Goal: Complete application form

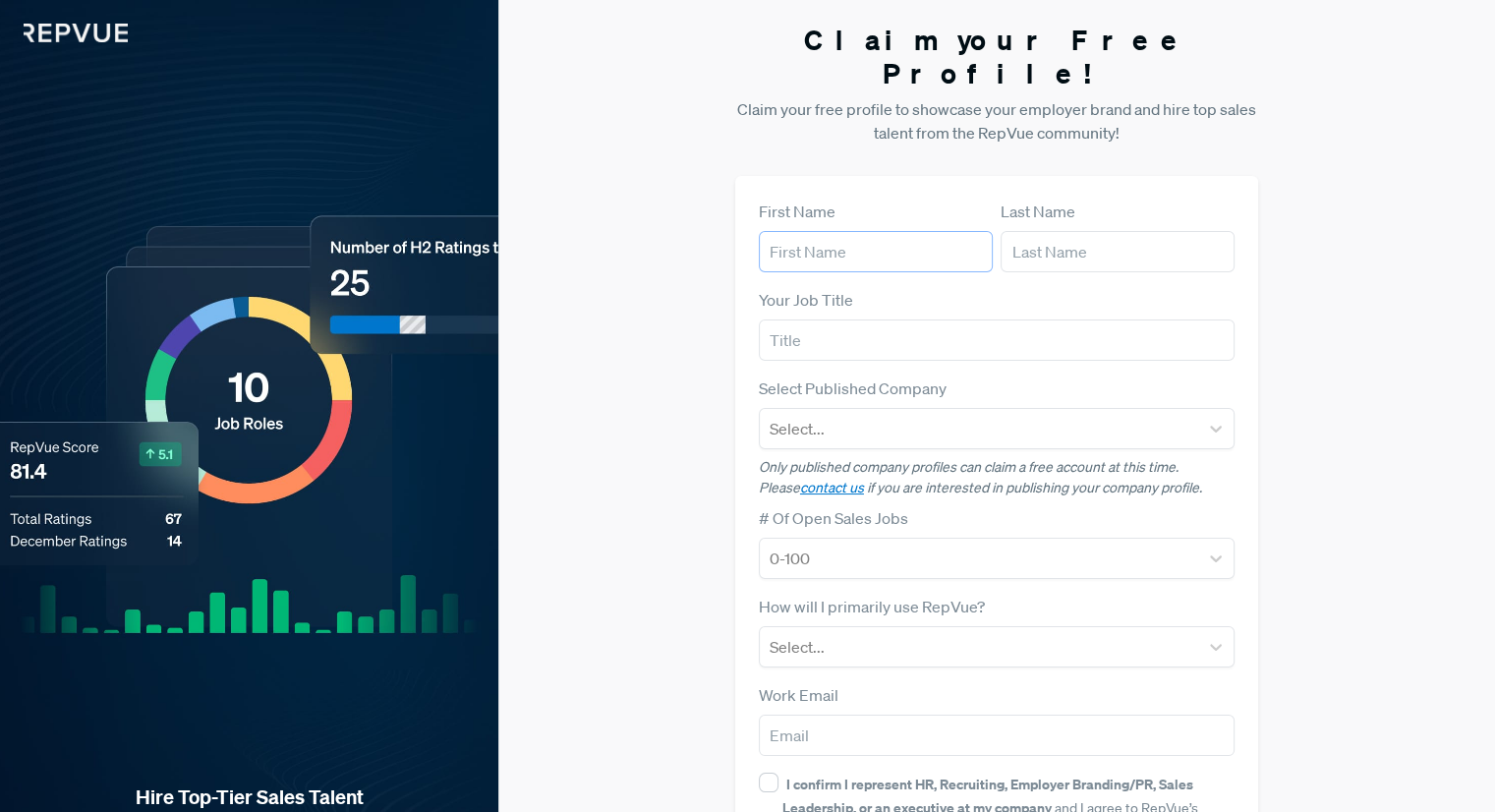
click at [851, 231] on input "text" at bounding box center [875, 251] width 234 height 41
type input "[PERSON_NAME]"
type input "Group"
type input "[PERSON_NAME] Group"
type input "[EMAIL_ADDRESS][DOMAIN_NAME]"
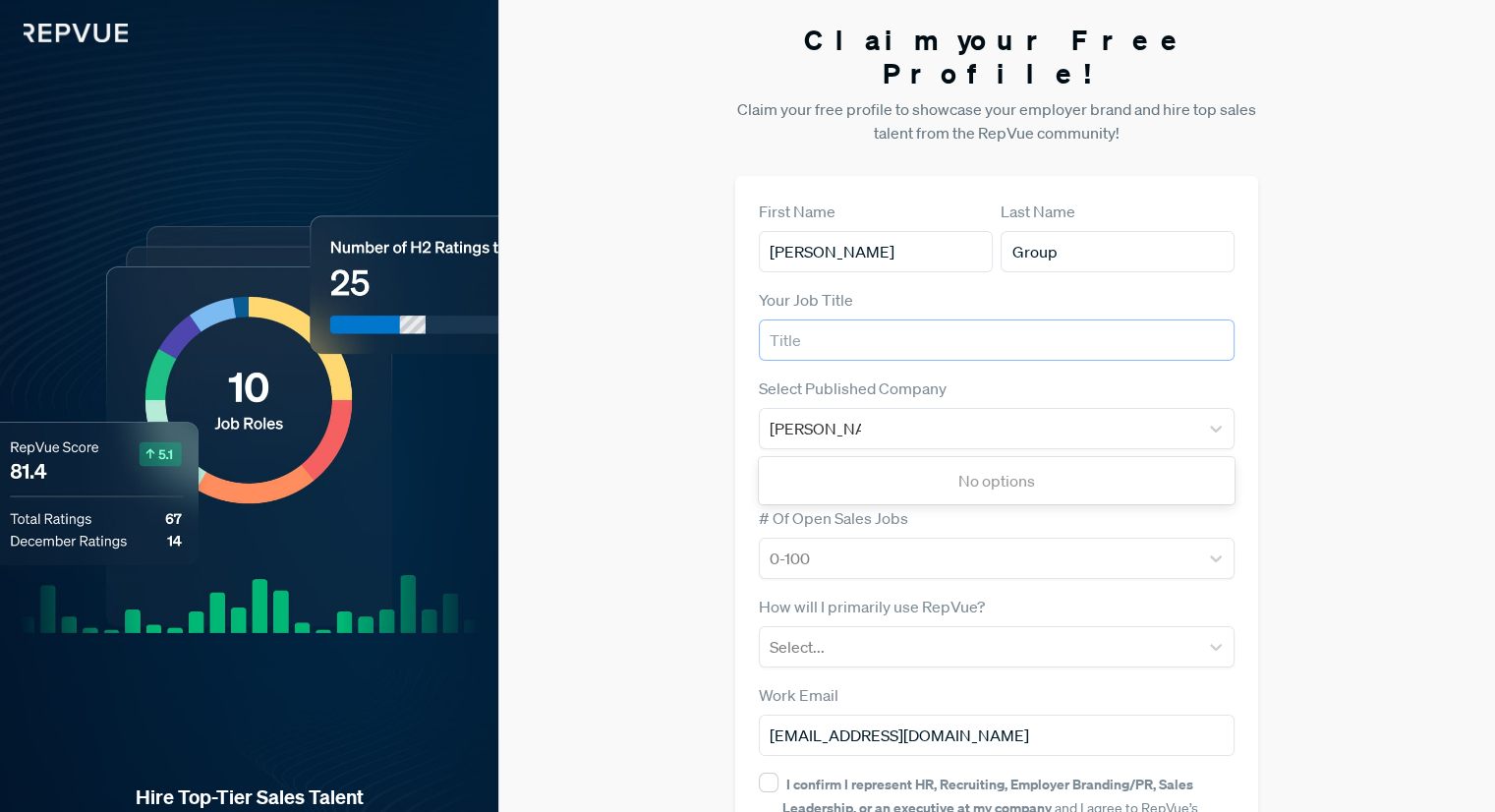
click at [865, 319] on input "text" at bounding box center [996, 340] width 476 height 41
click at [877, 319] on input "text" at bounding box center [996, 340] width 476 height 41
type input "Marketing Manager"
click at [885, 415] on div "[PERSON_NAME] Group" at bounding box center [979, 429] width 419 height 28
click at [1246, 392] on div "First Name [PERSON_NAME] Last Name Group Your Job Title Marketing Manager Selec…" at bounding box center [996, 571] width 523 height 789
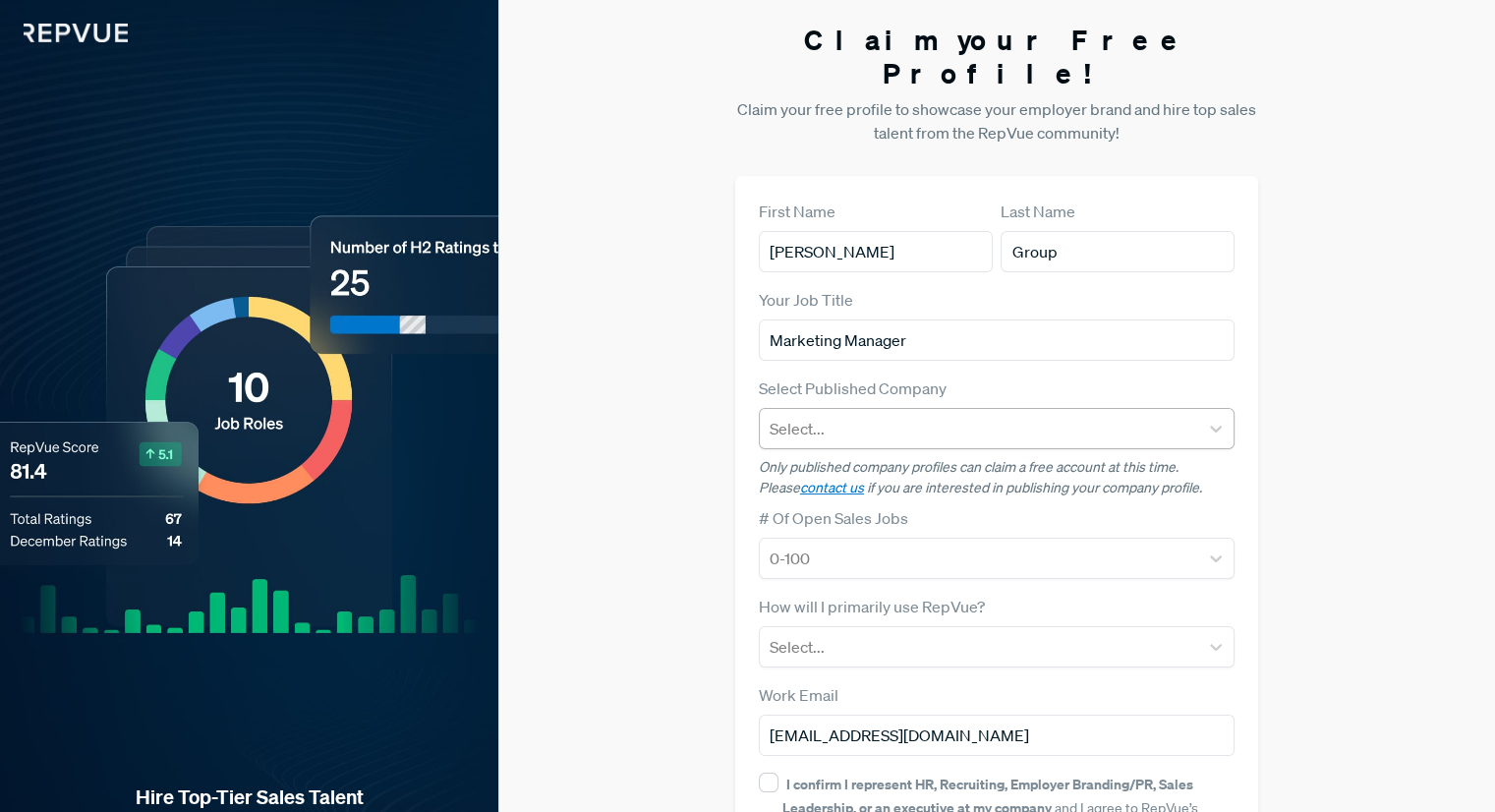
click at [857, 415] on div at bounding box center [979, 429] width 419 height 28
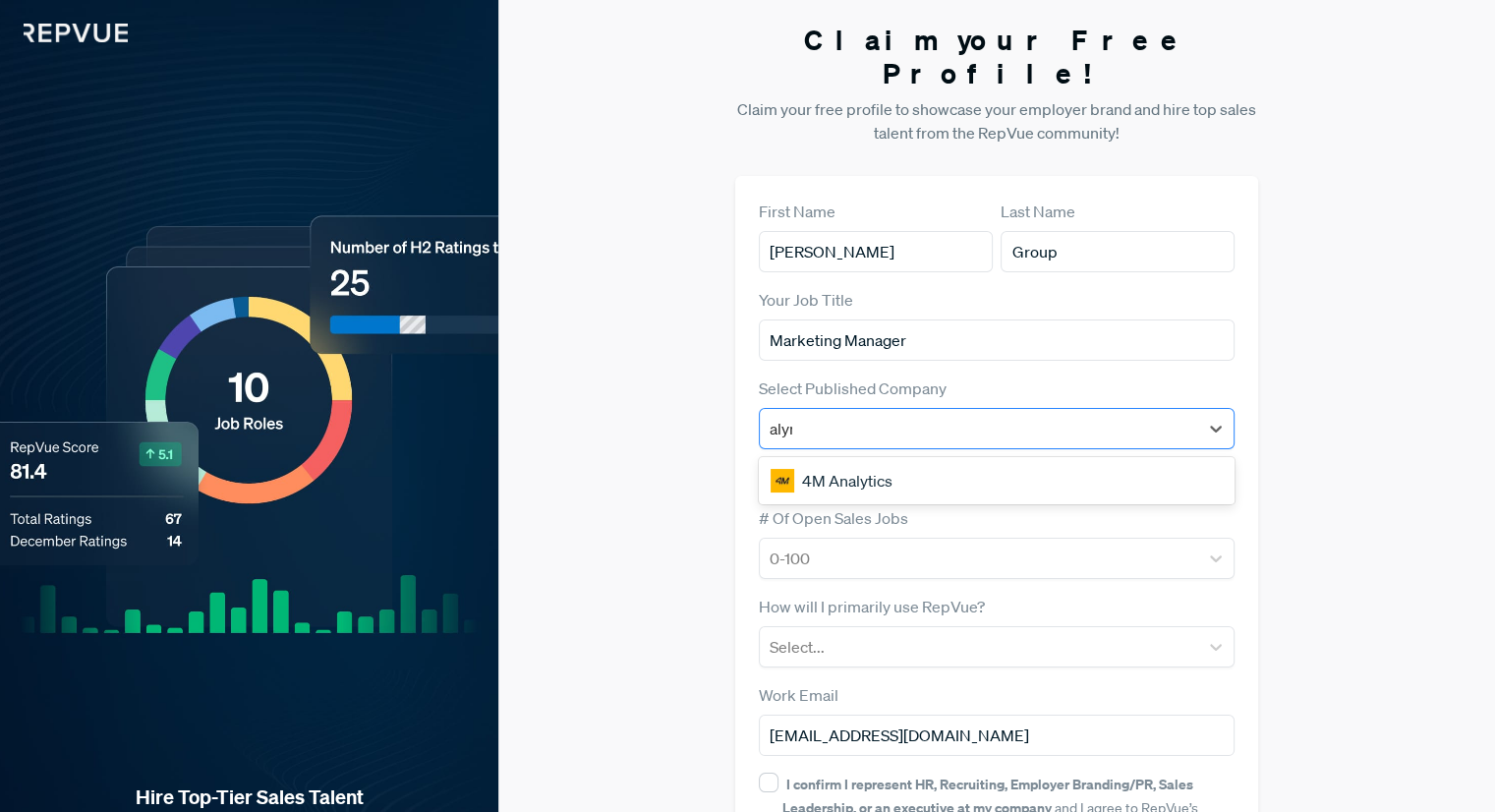
type input "[PERSON_NAME]"
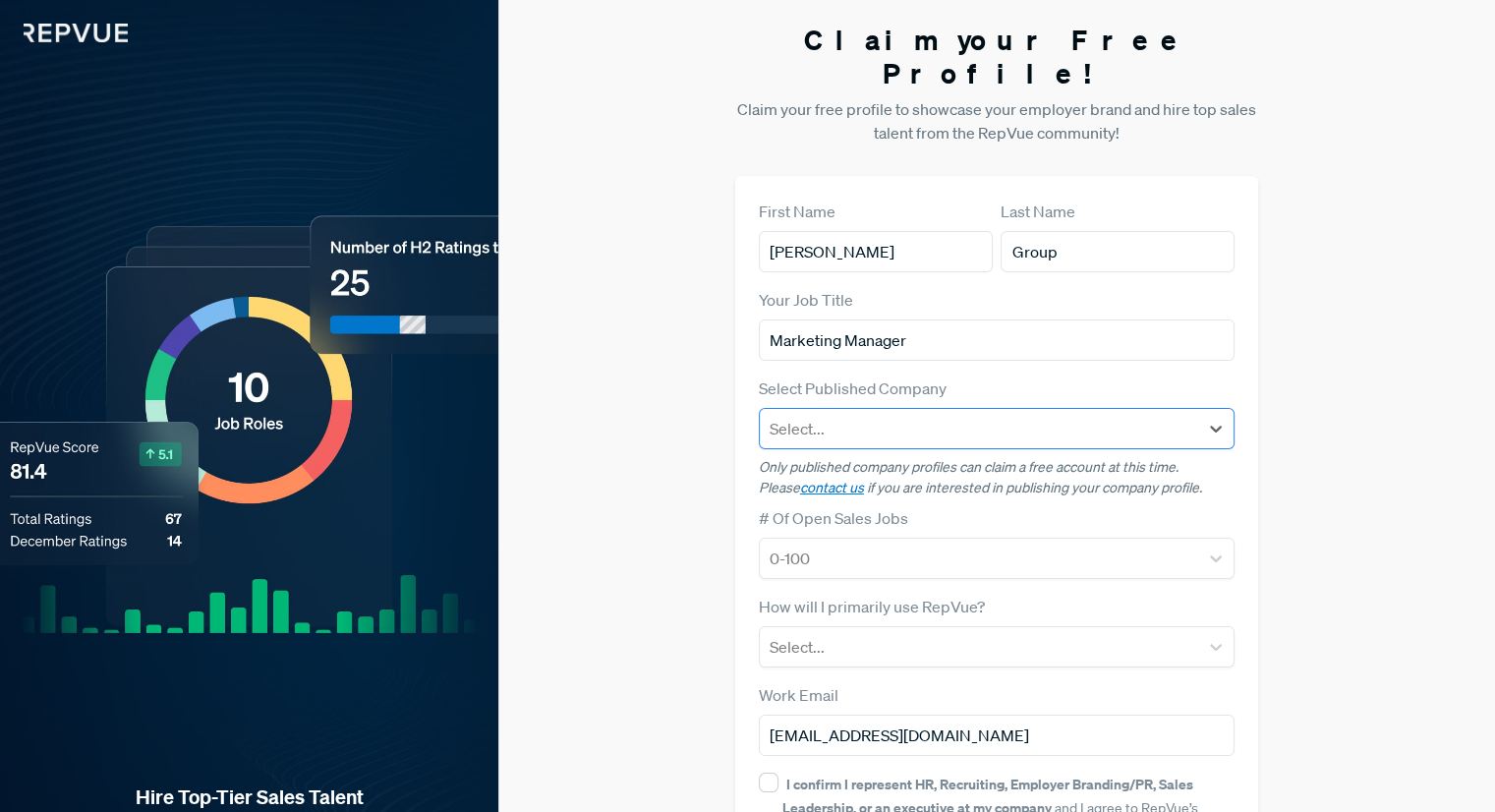
click at [1022, 415] on div at bounding box center [979, 429] width 419 height 28
click at [964, 415] on div at bounding box center [979, 429] width 419 height 28
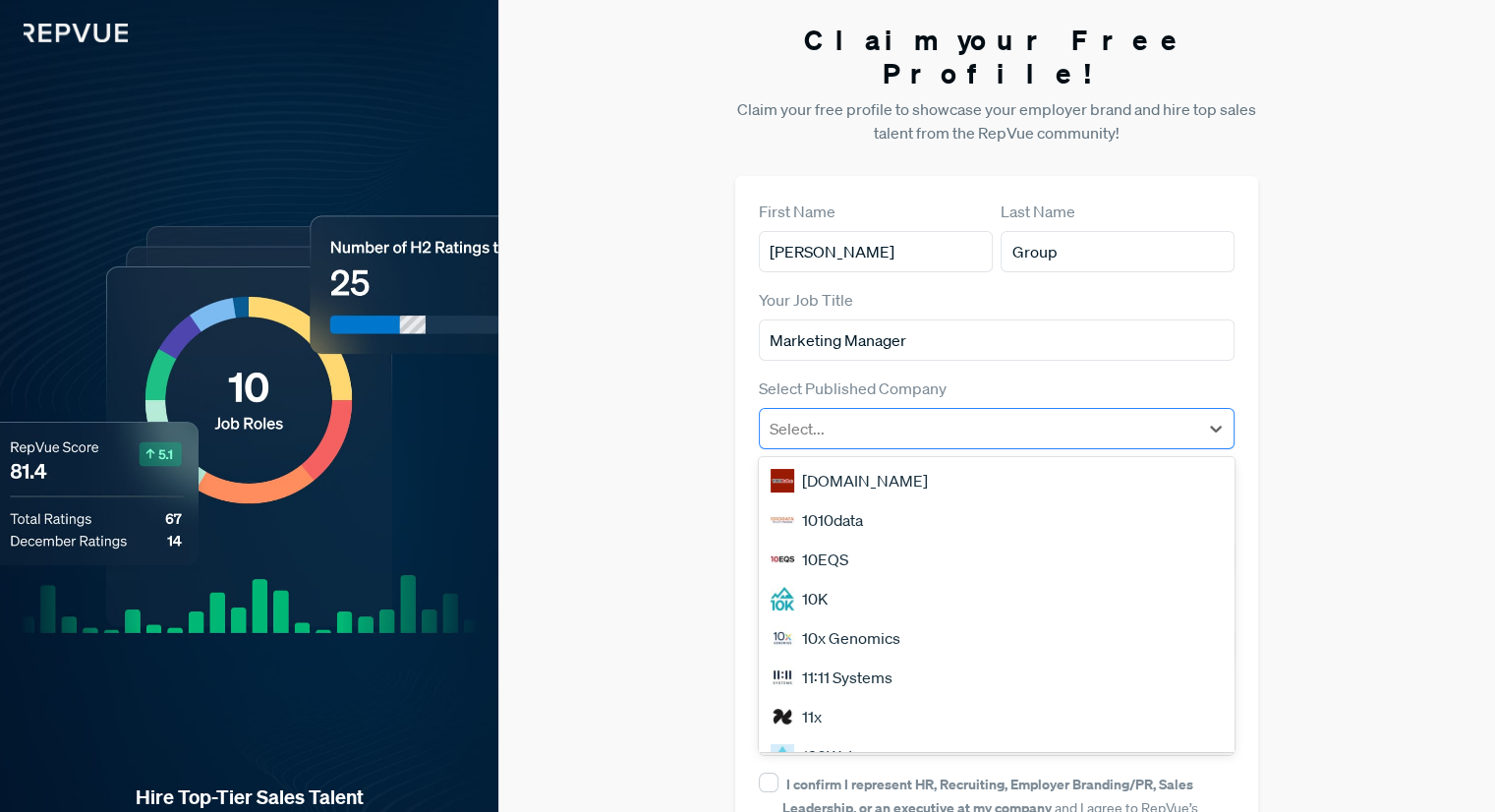
type input "[PERSON_NAME] Group"
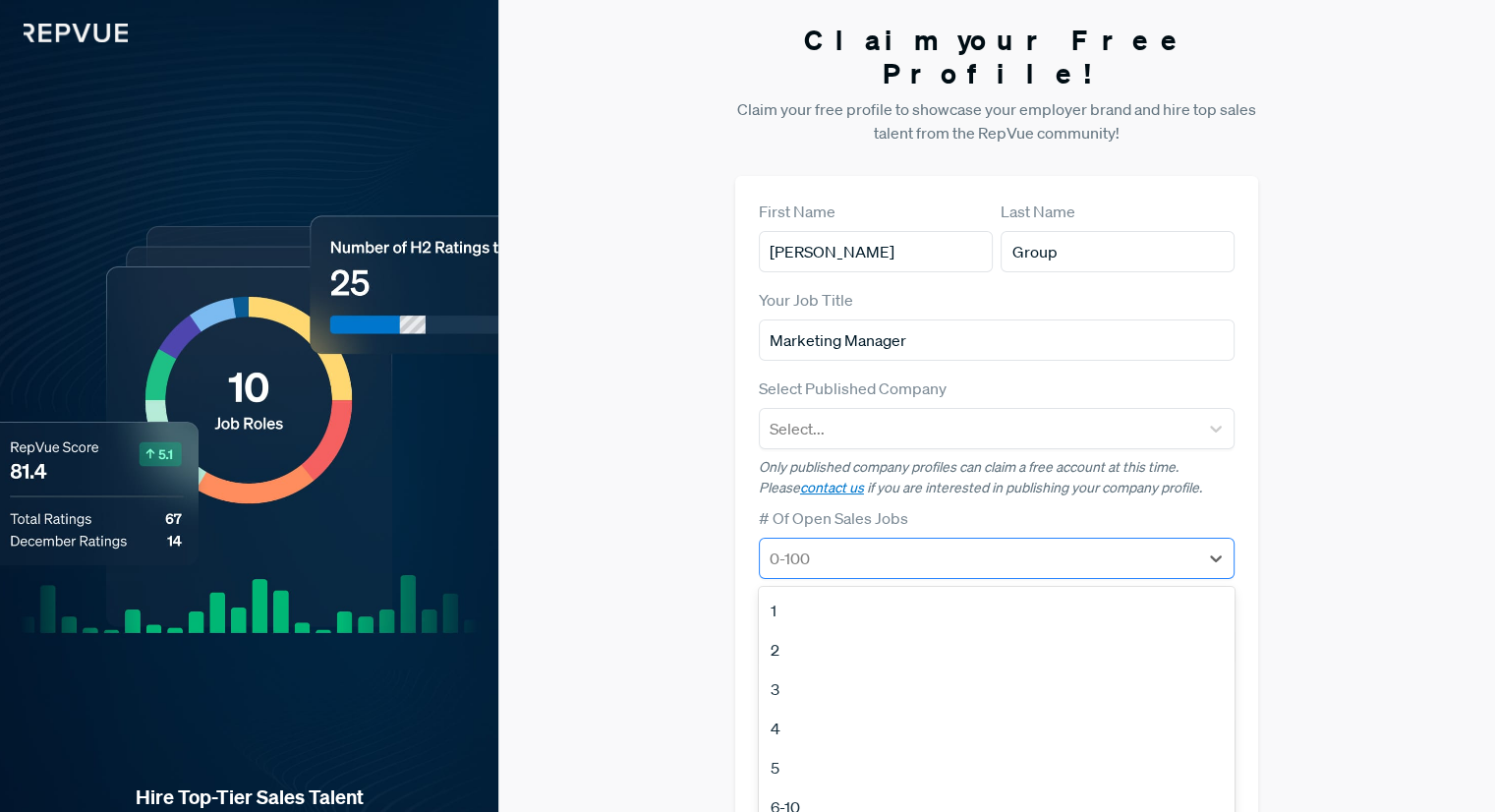
click at [865, 545] on div at bounding box center [979, 559] width 419 height 28
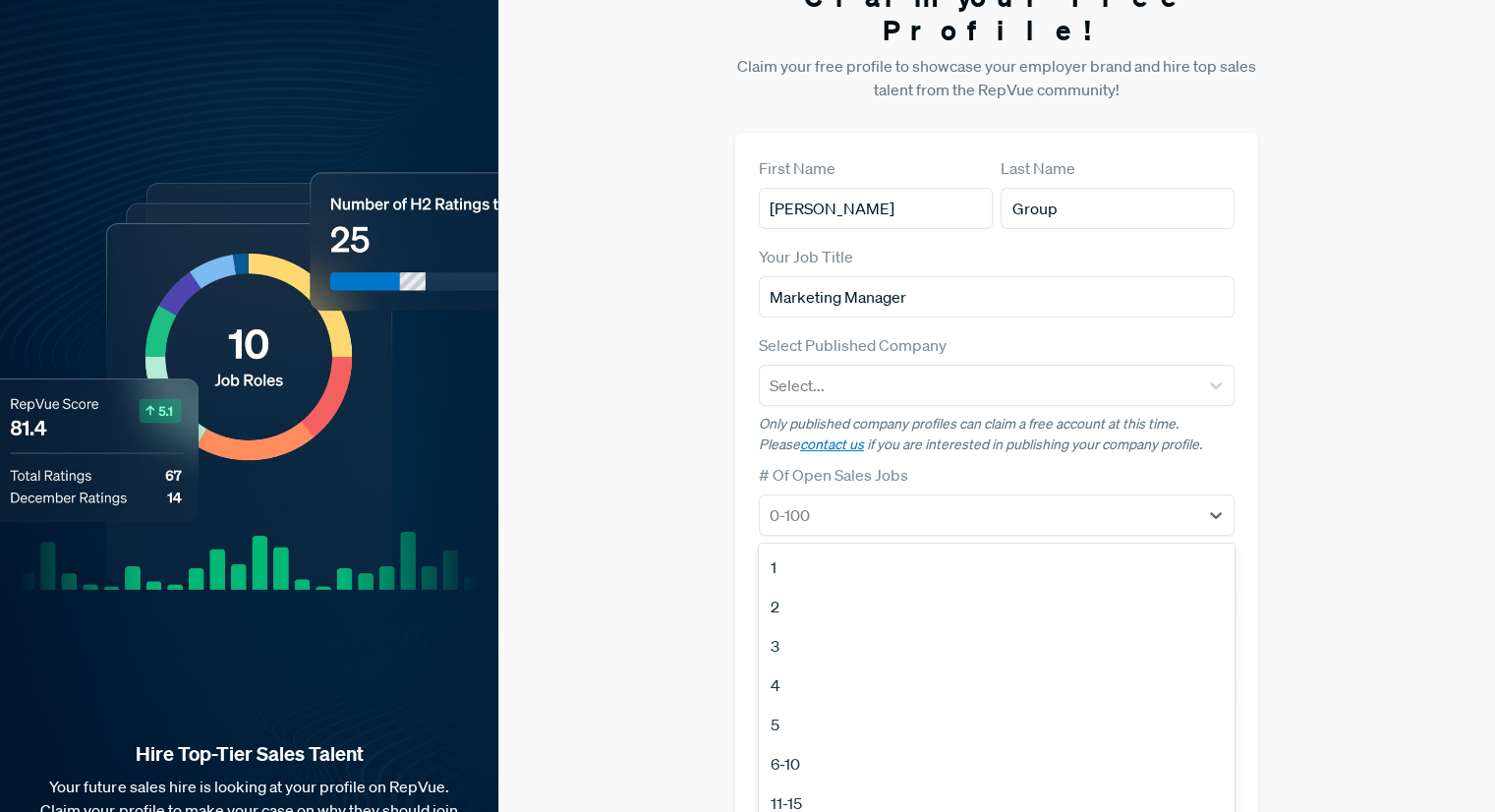
click at [811, 626] on div "3" at bounding box center [996, 645] width 476 height 39
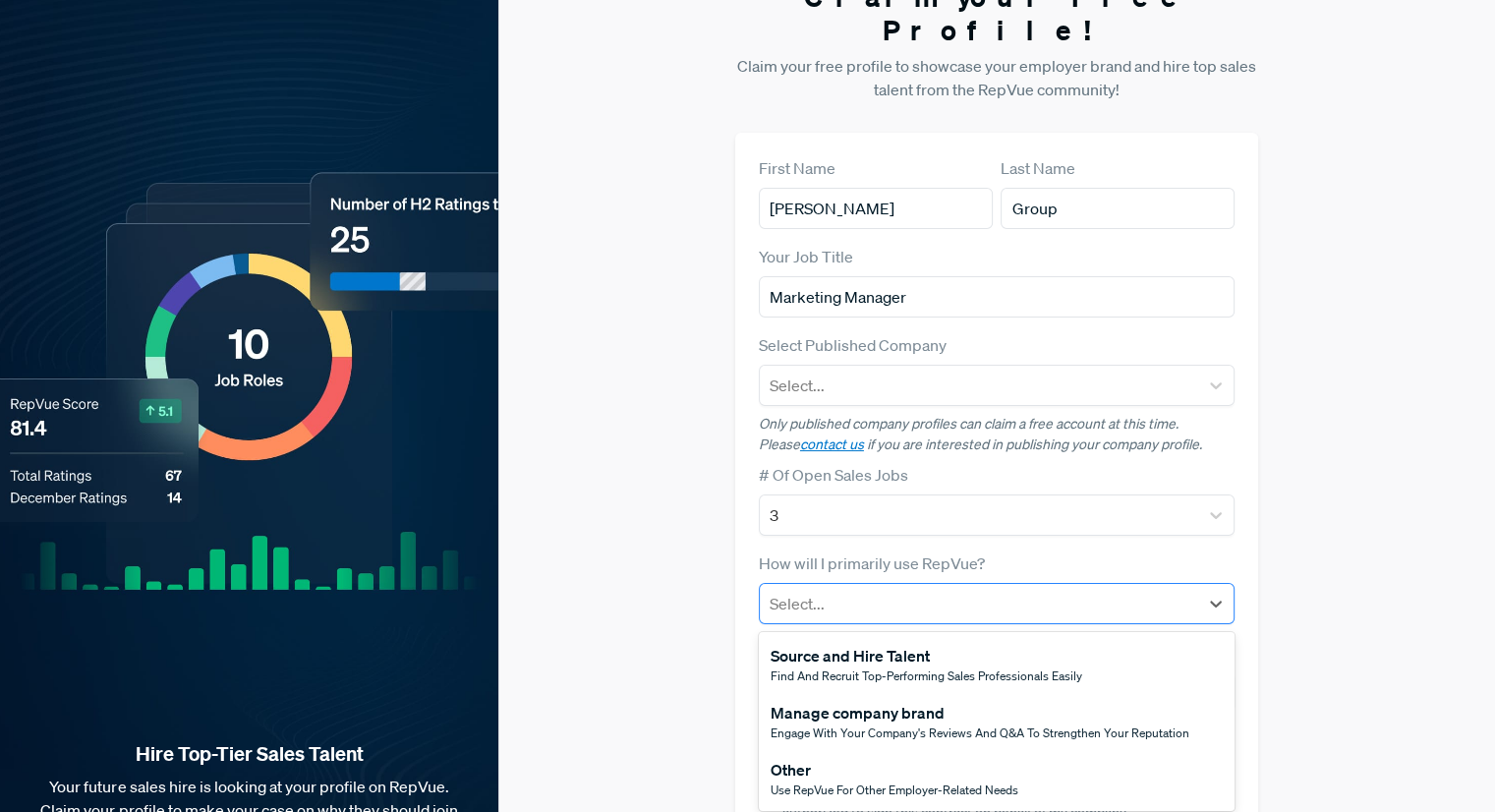
click at [829, 589] on div at bounding box center [979, 603] width 419 height 28
click at [835, 701] on div "Manage company brand" at bounding box center [980, 712] width 419 height 24
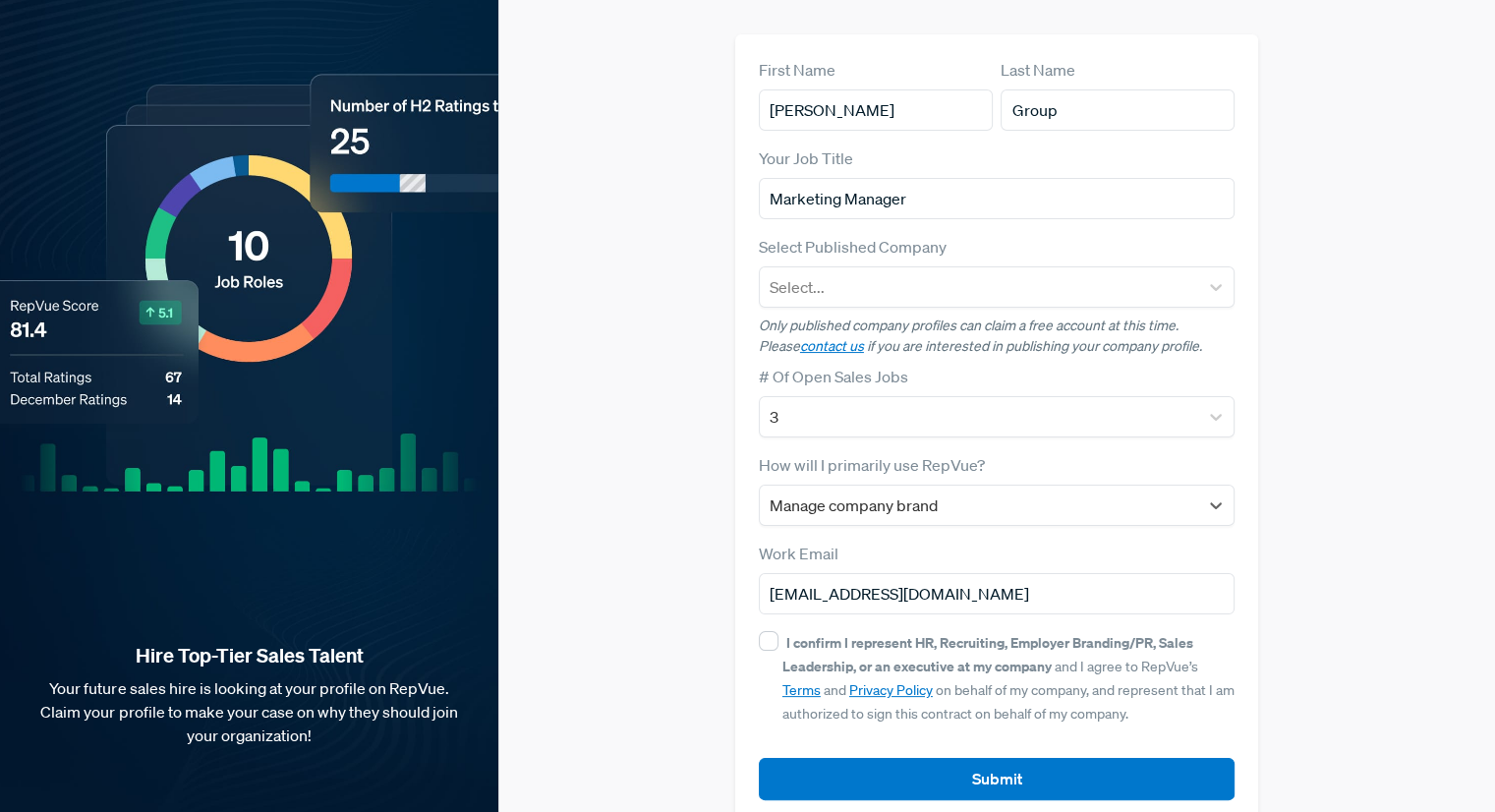
scroll to position [143, 0]
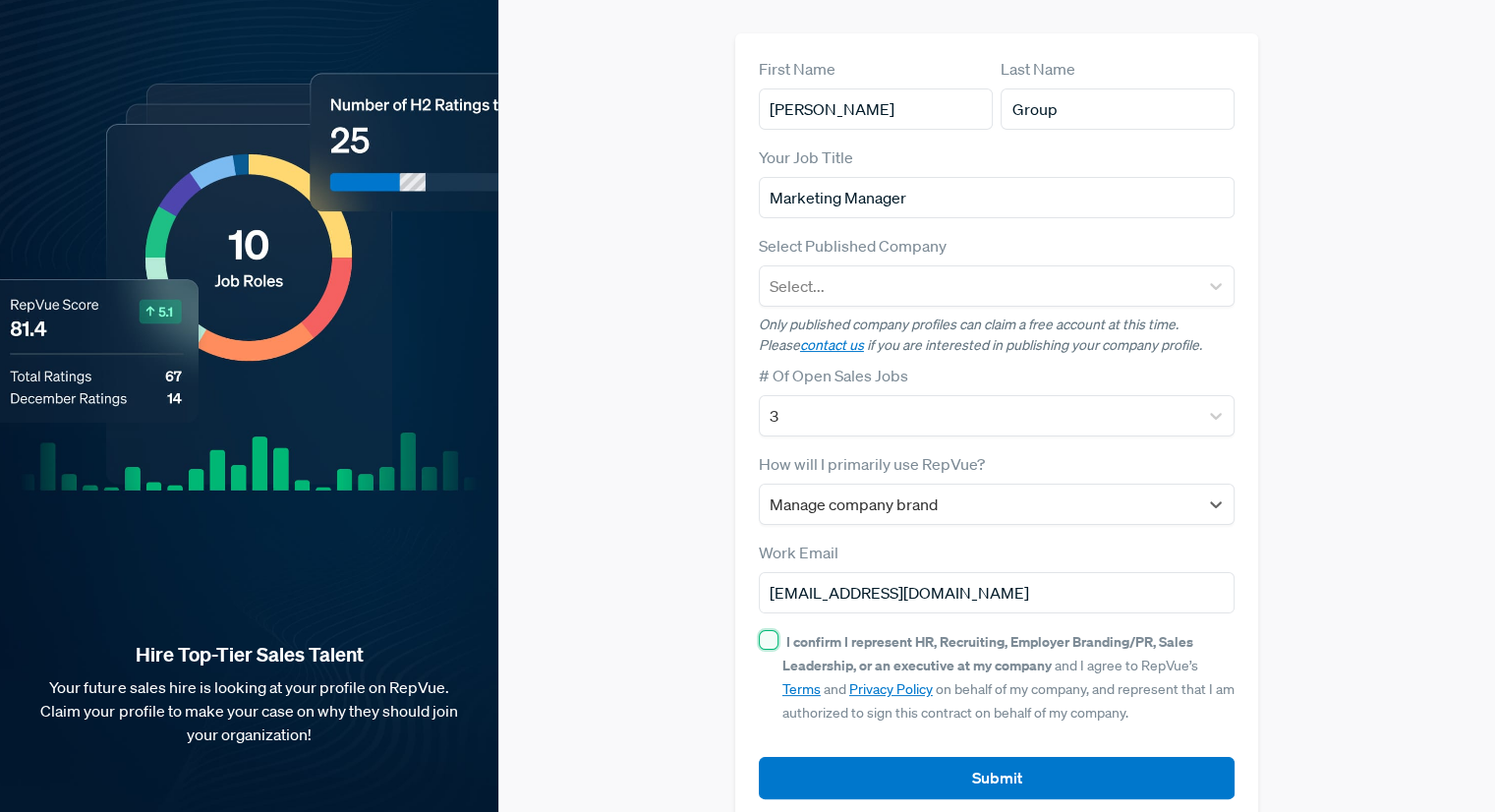
click at [771, 630] on input "I confirm I represent HR, Recruiting, Employer Branding/PR, Sales Leadership, o…" at bounding box center [769, 640] width 20 height 20
checkbox input "true"
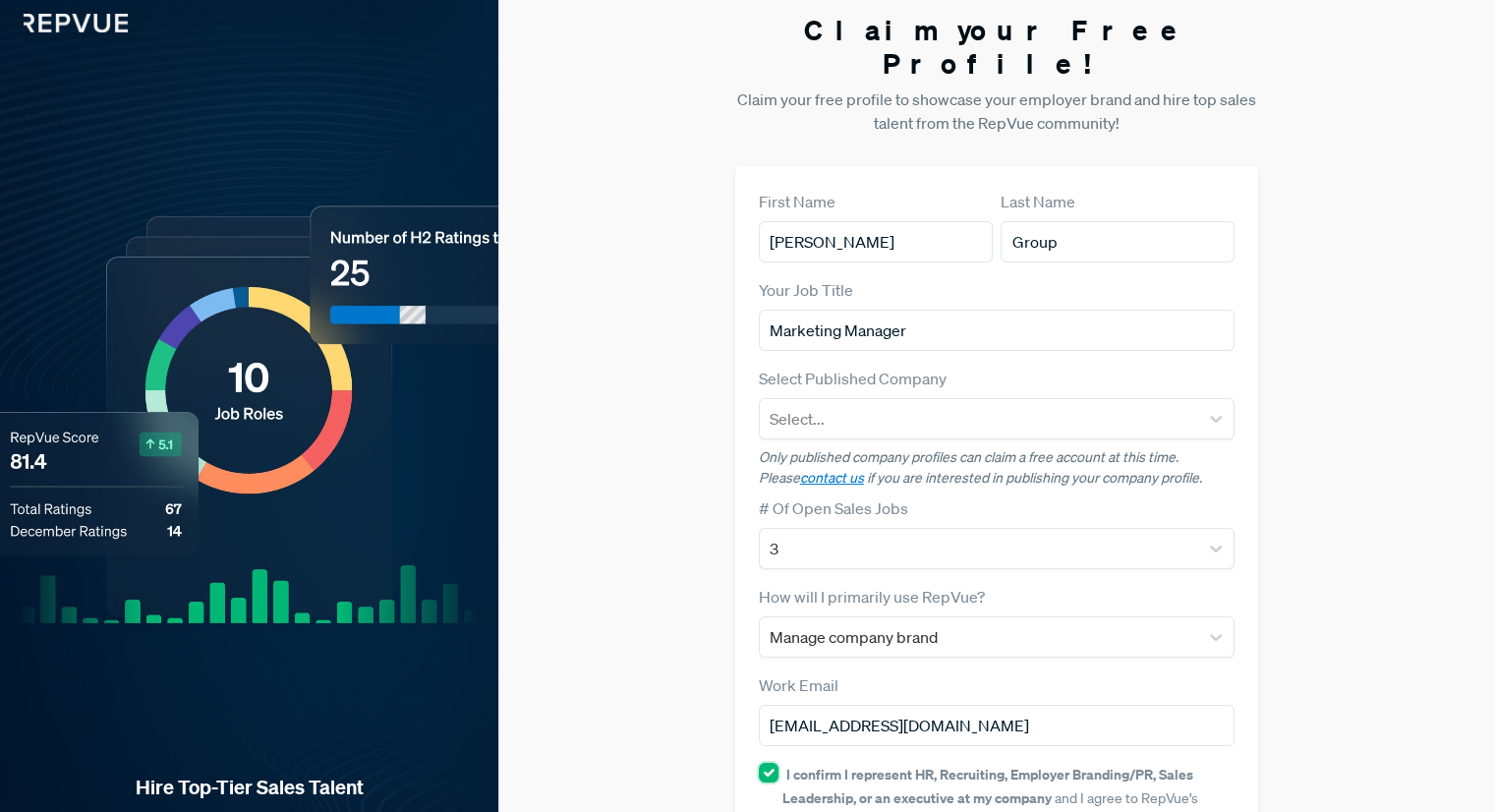
scroll to position [0, 0]
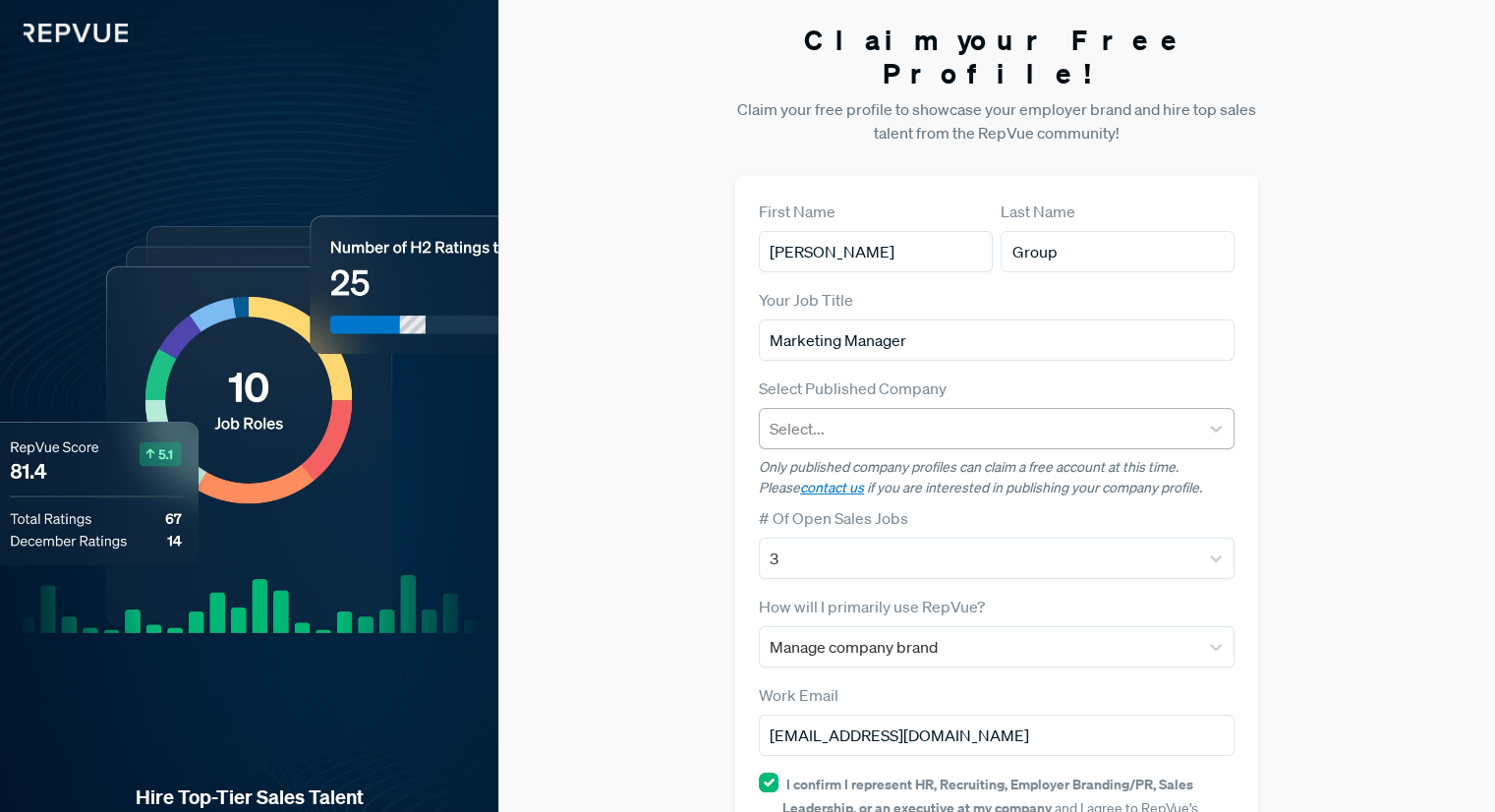
click at [932, 415] on div at bounding box center [979, 429] width 419 height 28
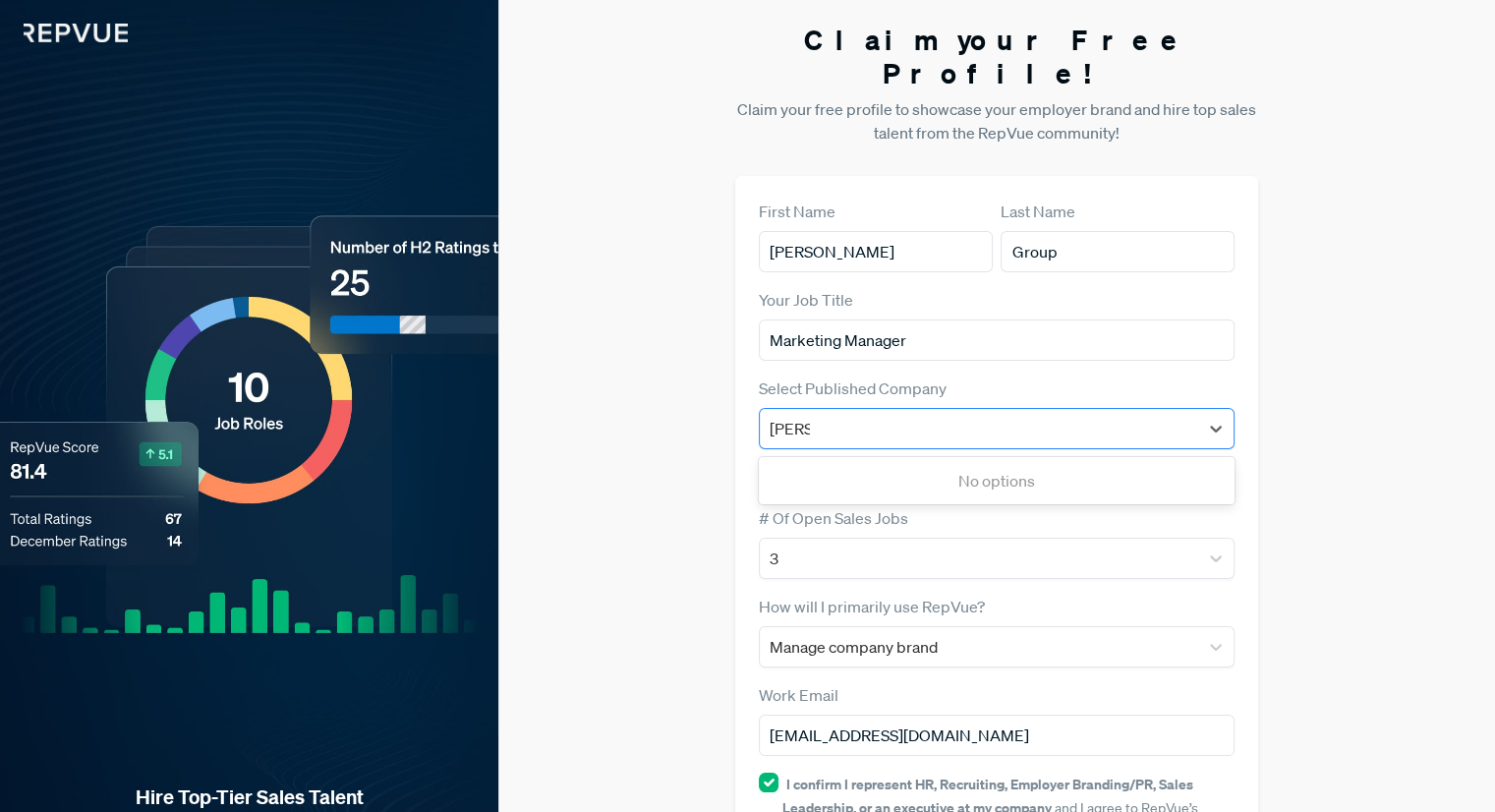
type input "[PERSON_NAME] Group"
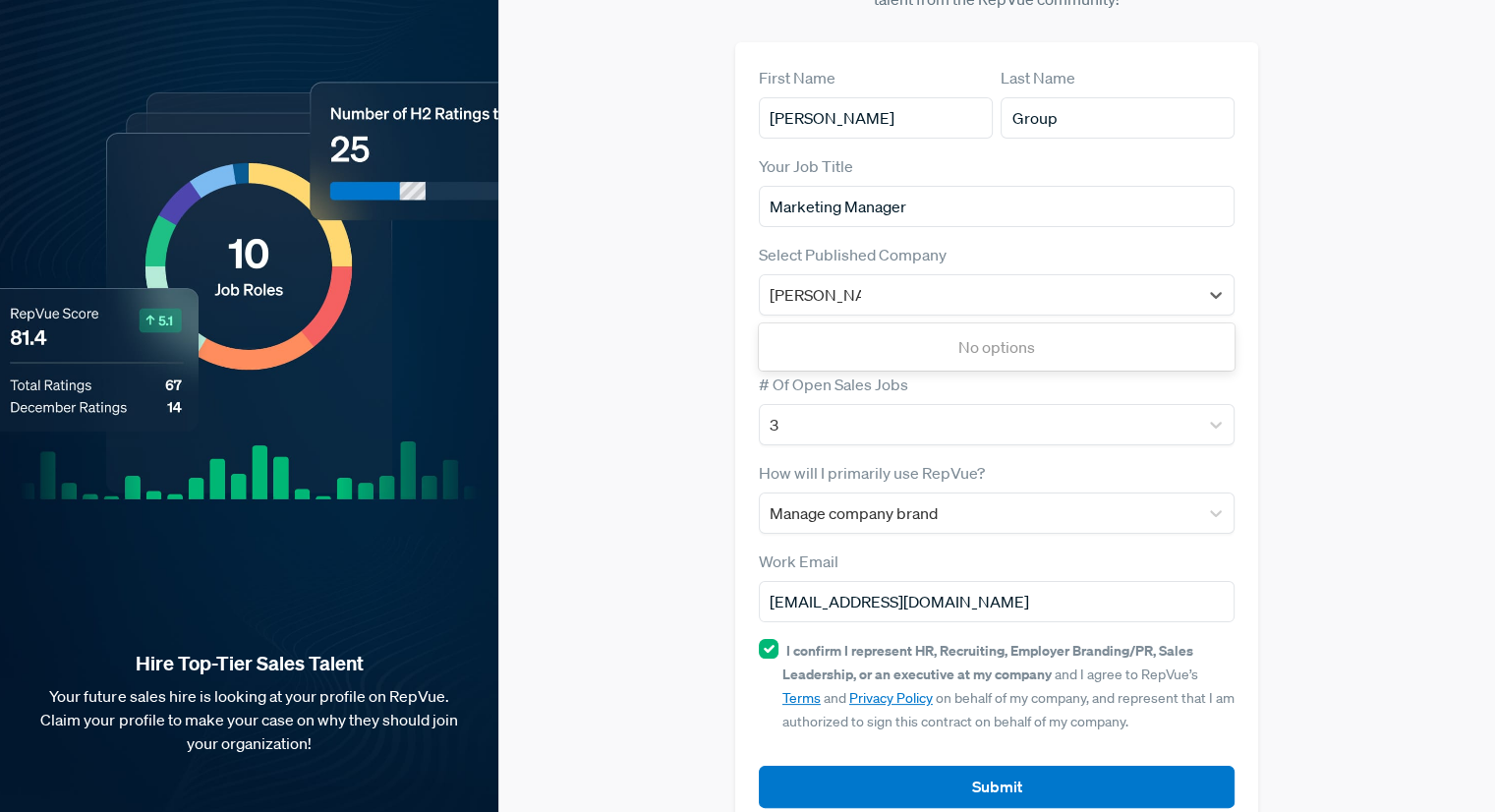
scroll to position [143, 0]
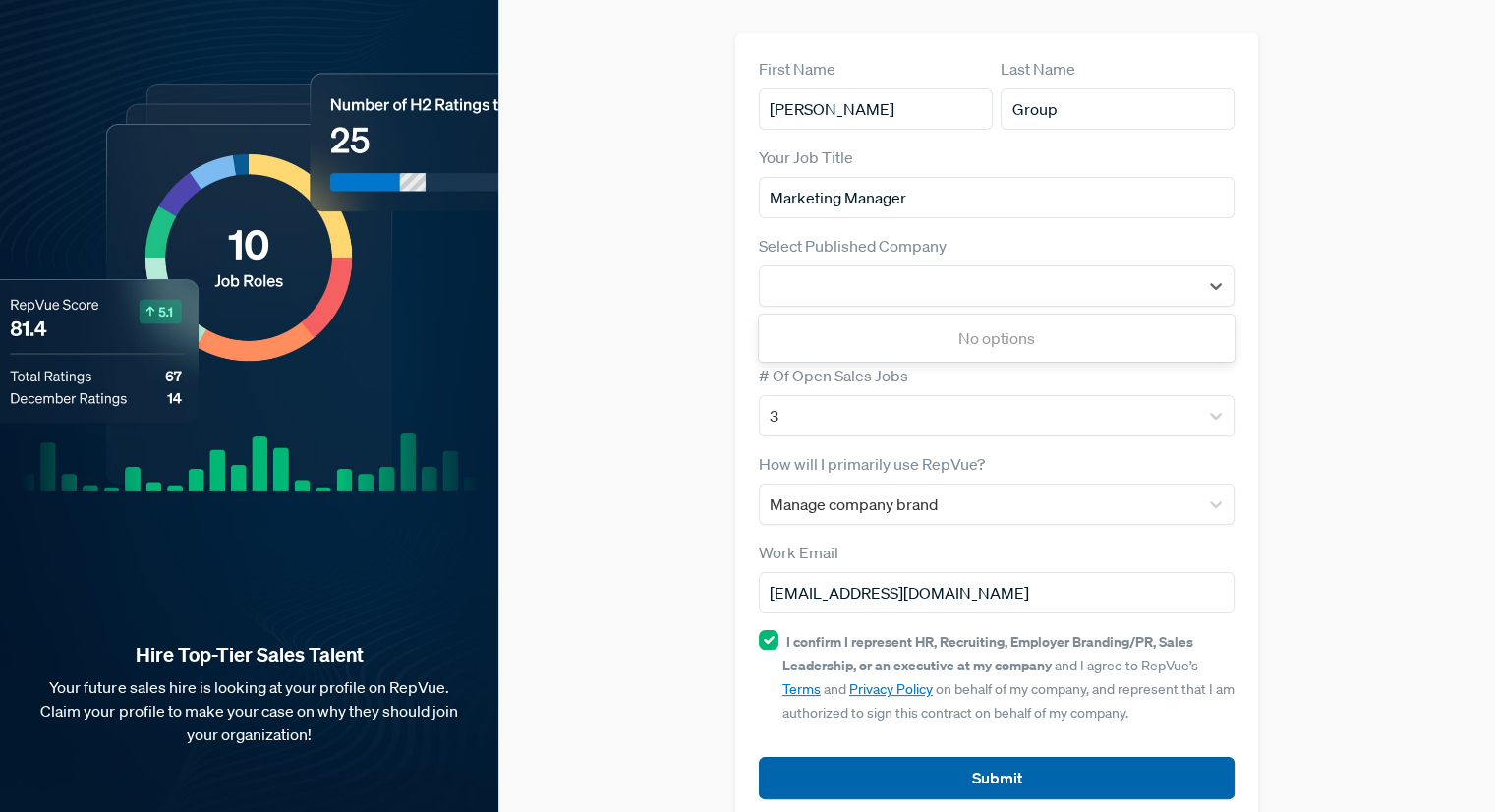
click at [990, 757] on button "Submit" at bounding box center [996, 778] width 476 height 42
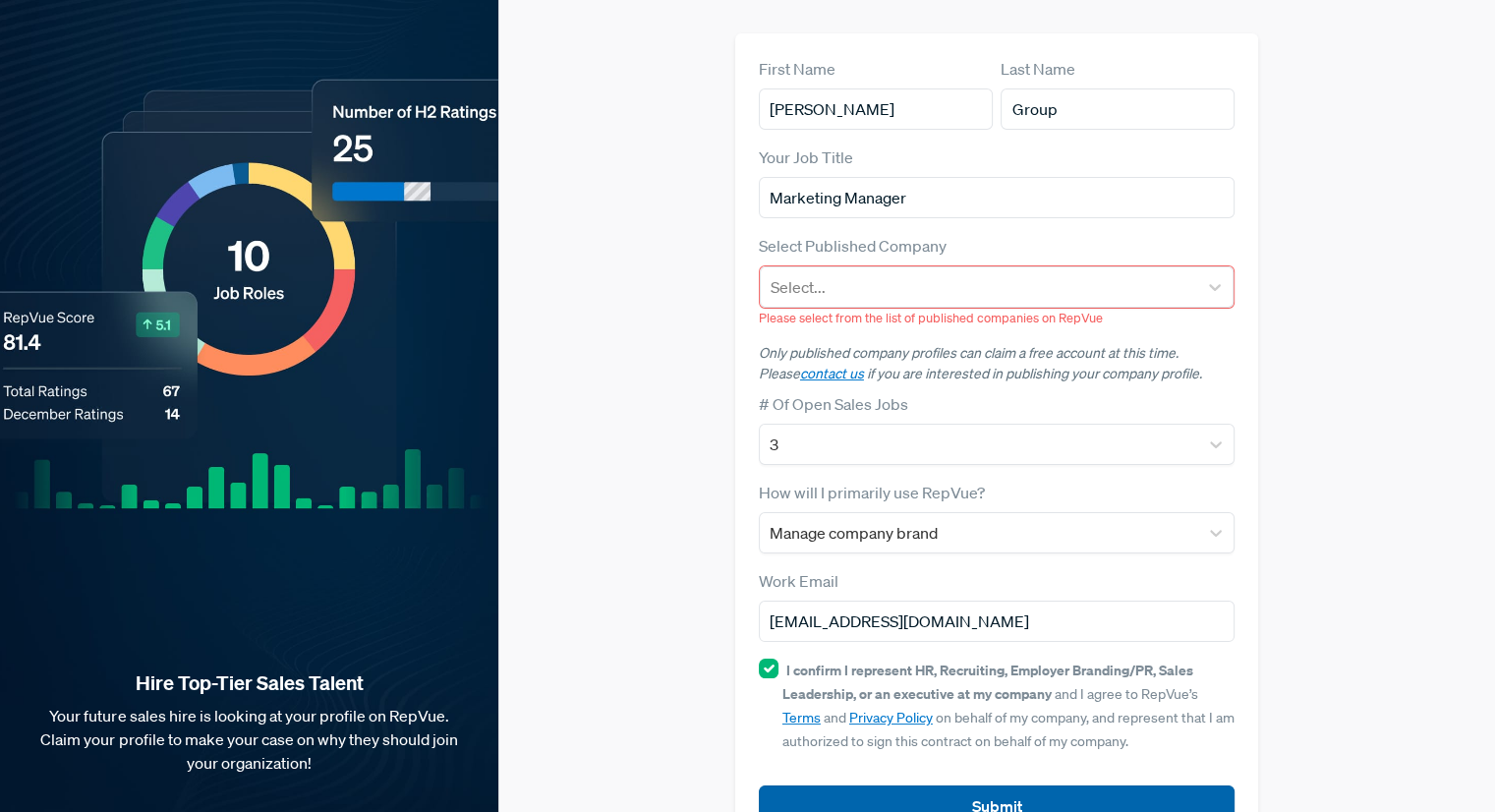
scroll to position [171, 0]
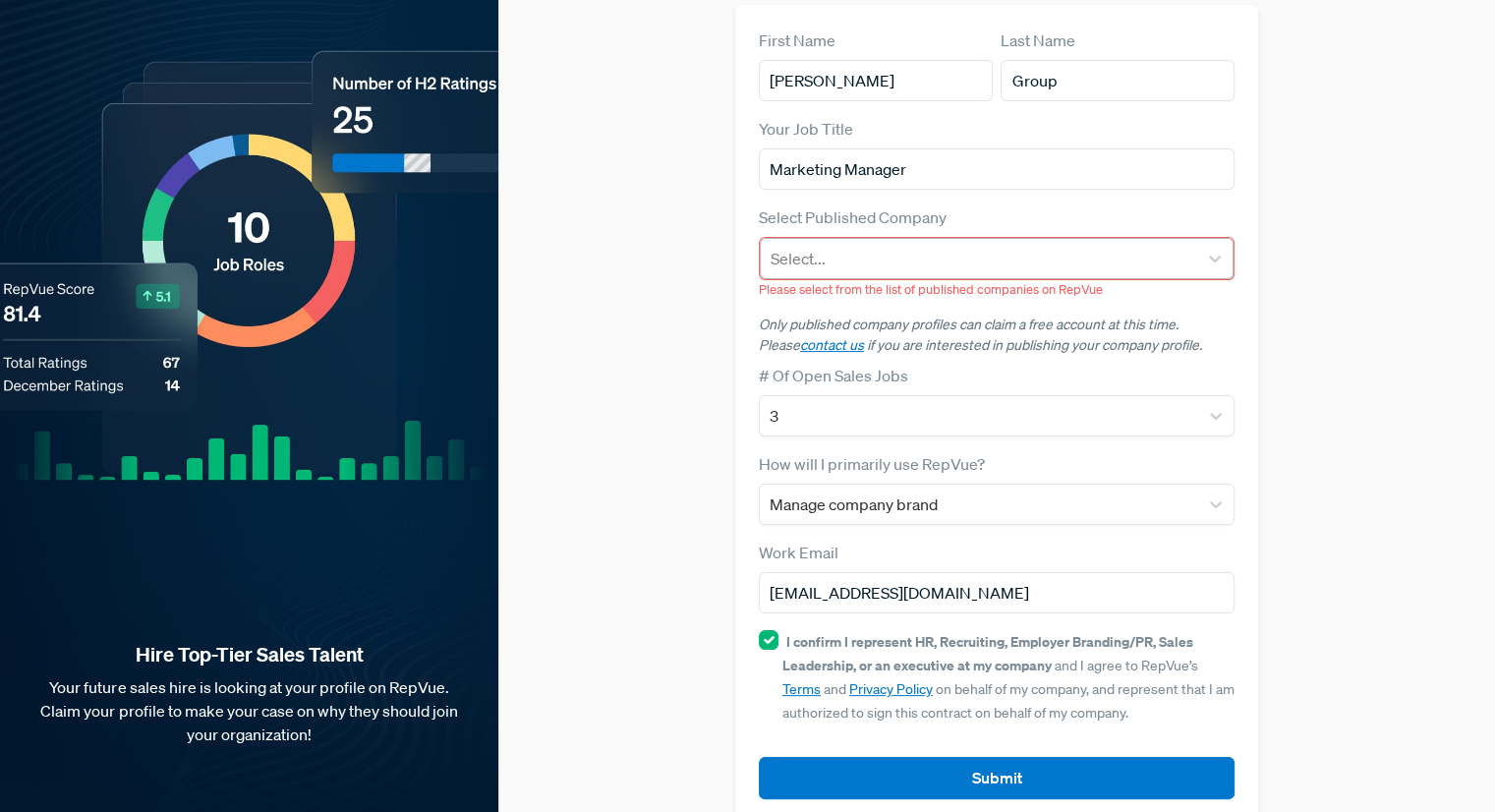
click at [960, 244] on div at bounding box center [979, 258] width 417 height 28
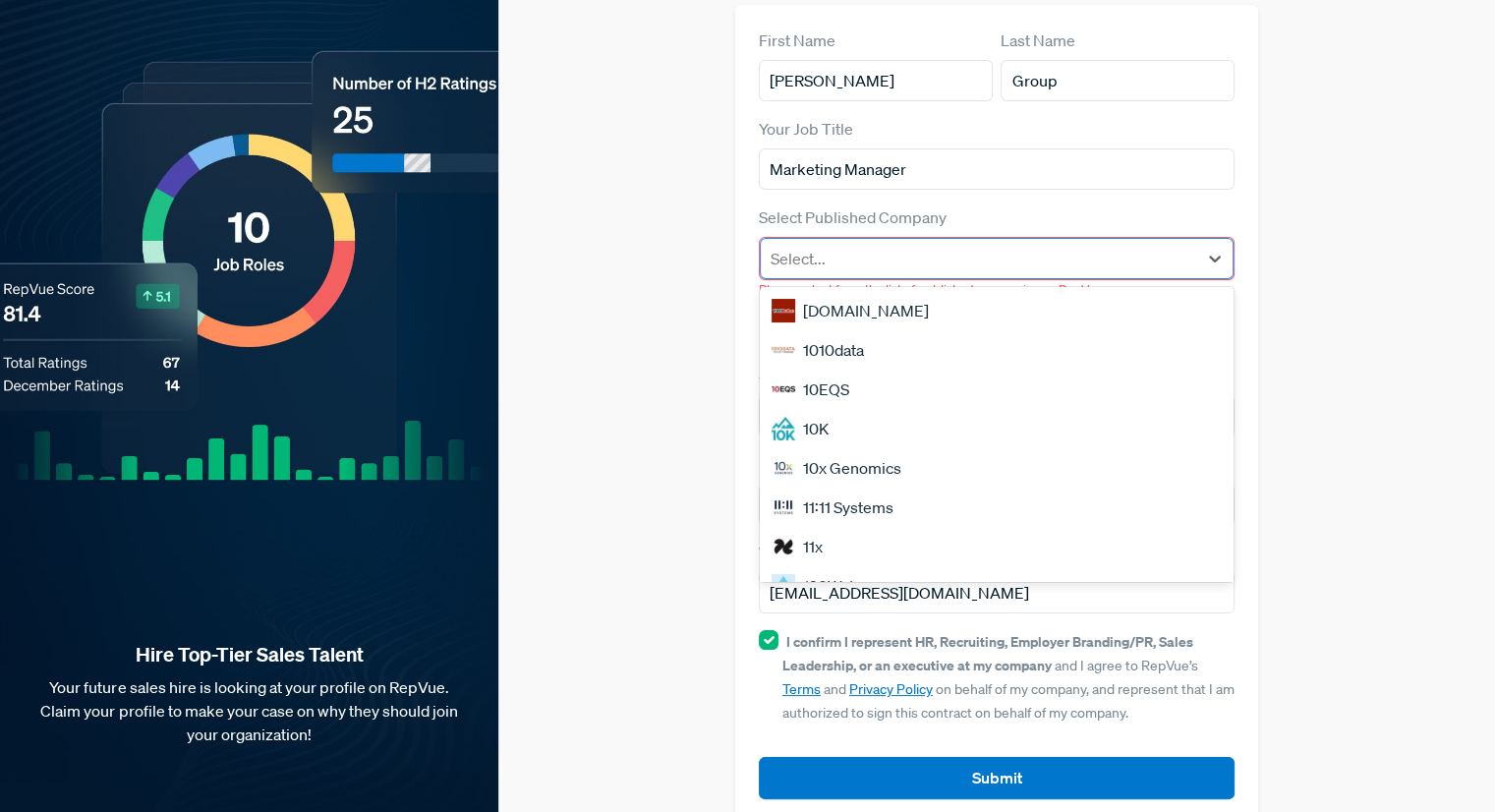
type input "l"
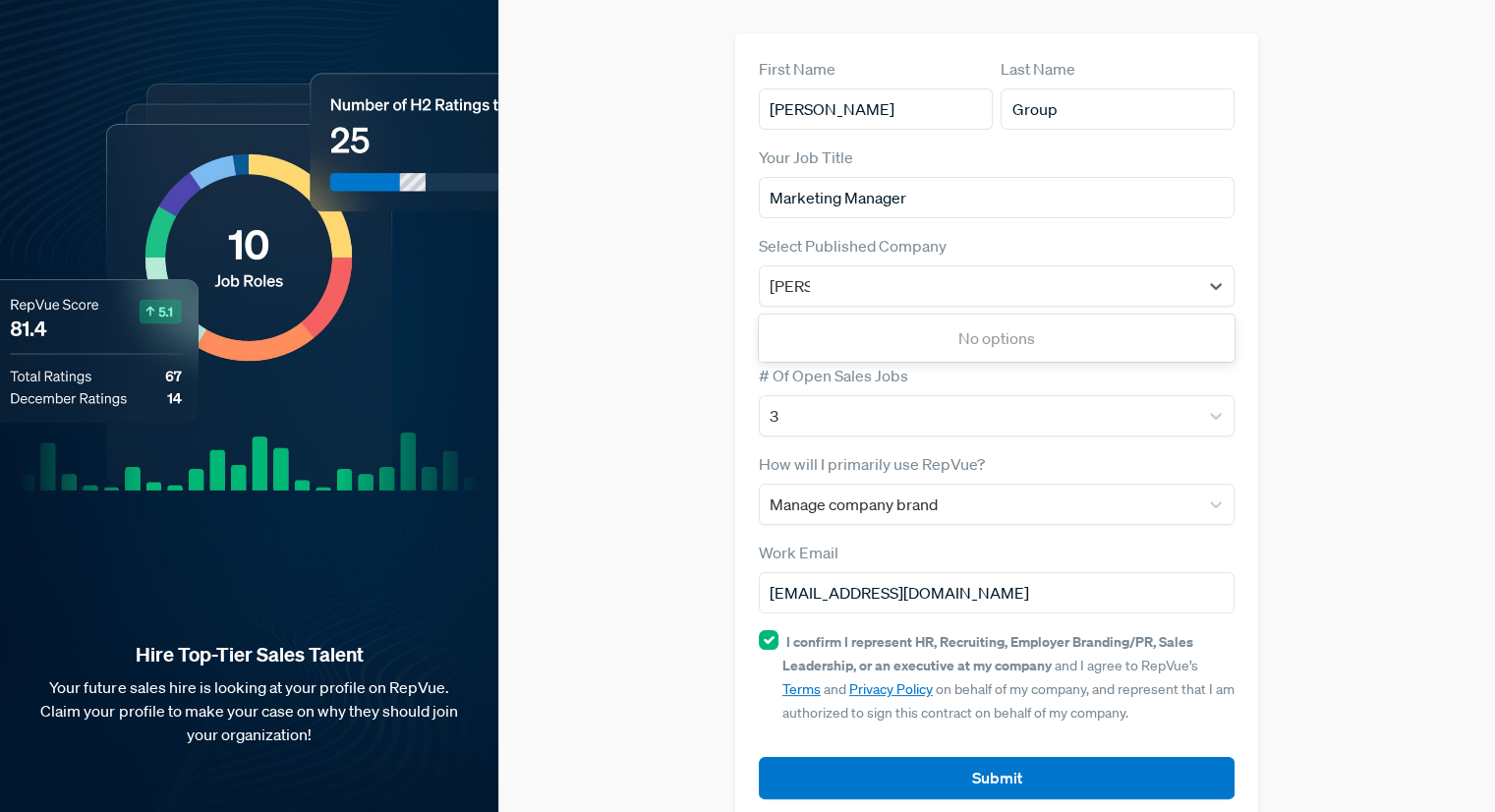
type input "[PERSON_NAME]"
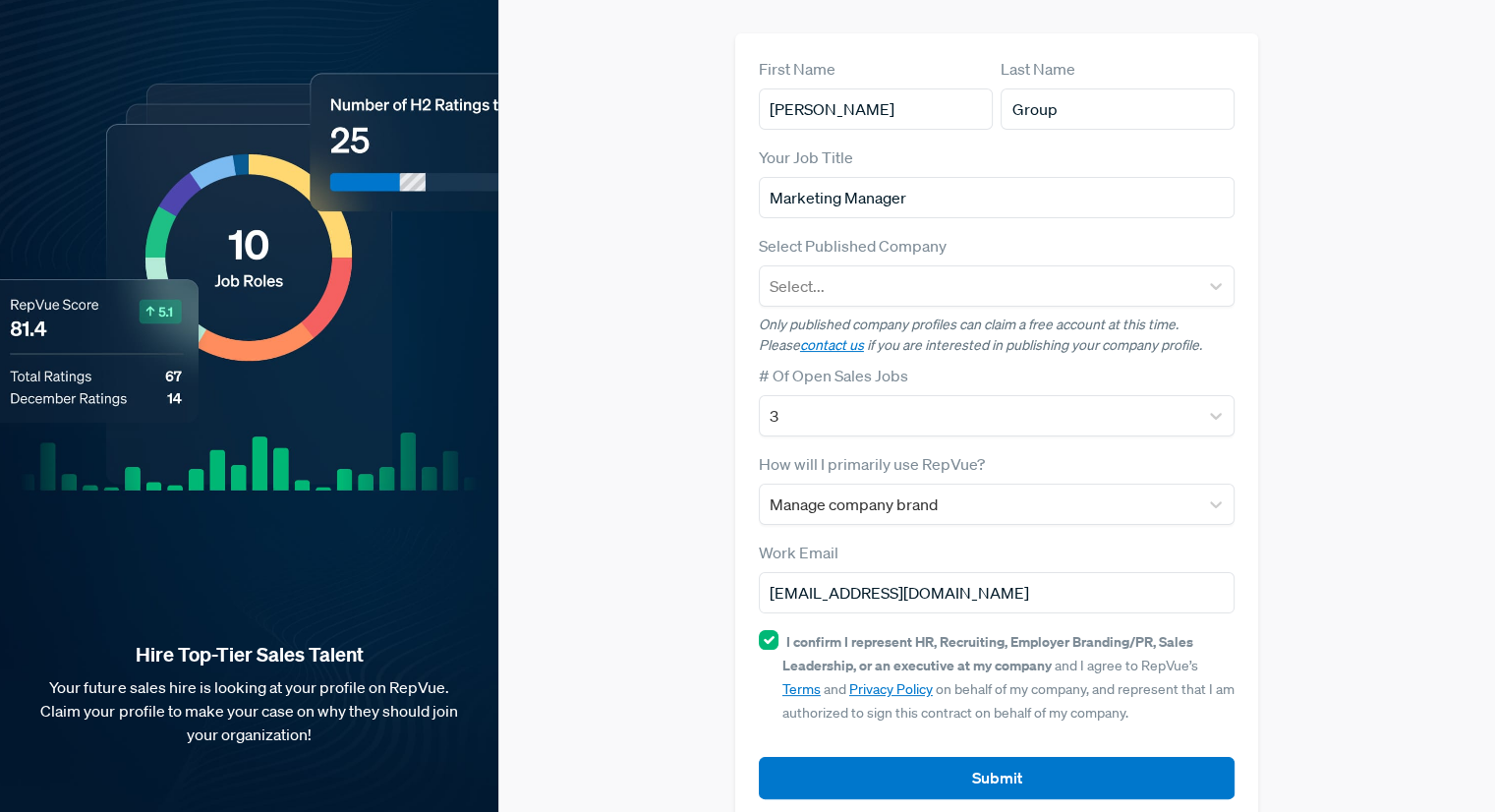
click at [985, 234] on div "Select Published Company Select..." at bounding box center [996, 270] width 476 height 73
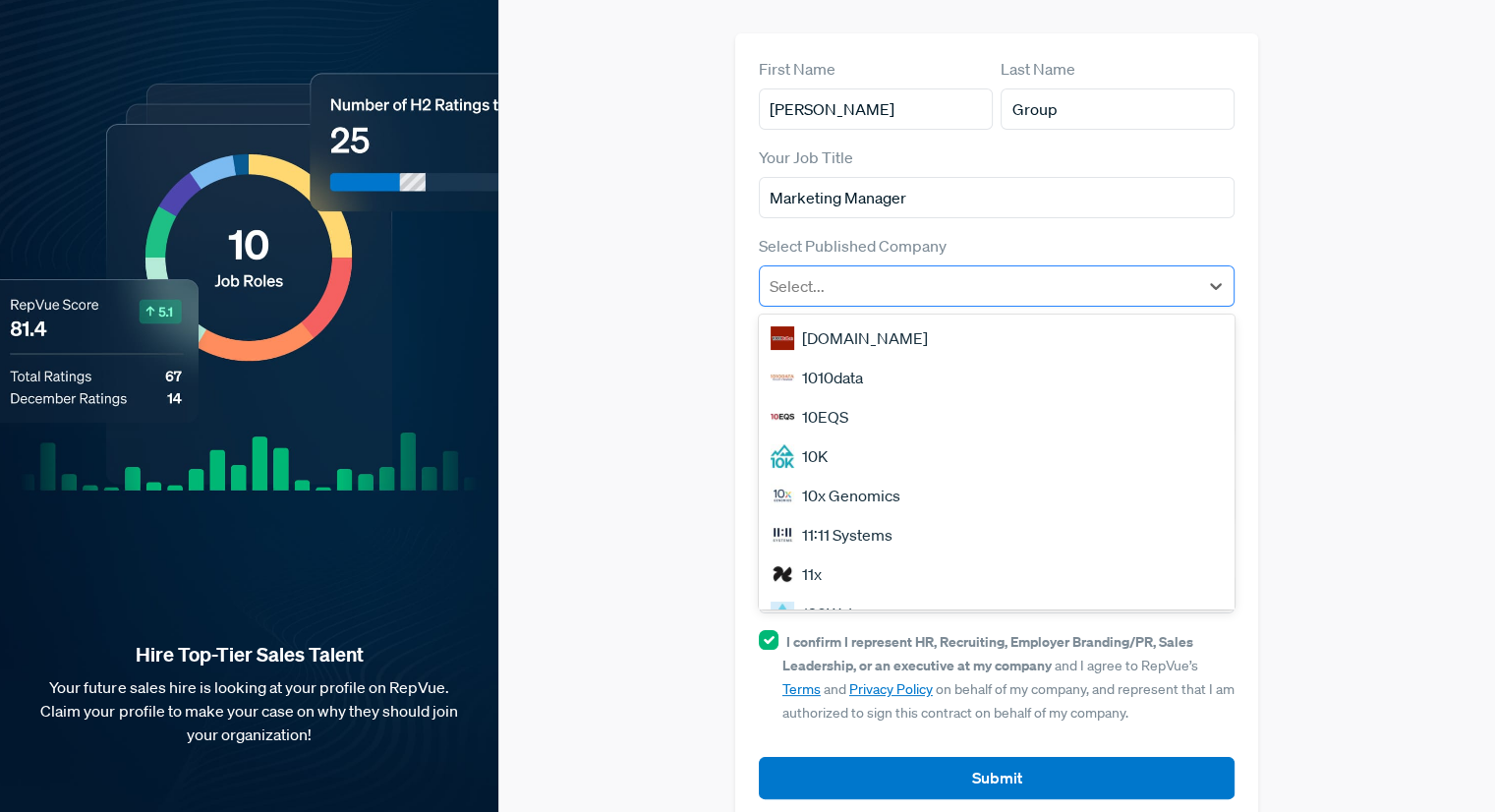
click at [865, 268] on div "Select..." at bounding box center [979, 286] width 439 height 35
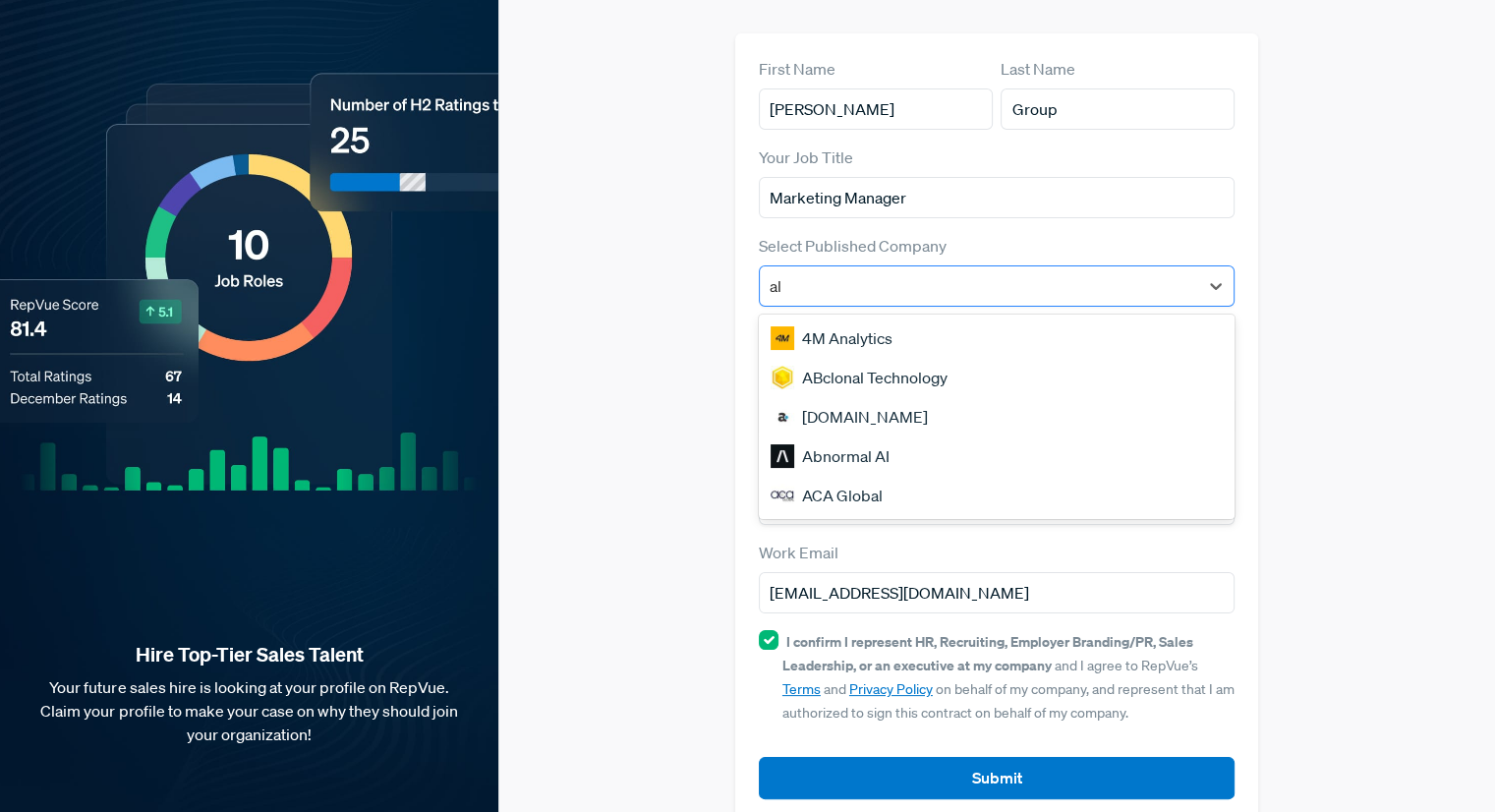
scroll to position [0, 0]
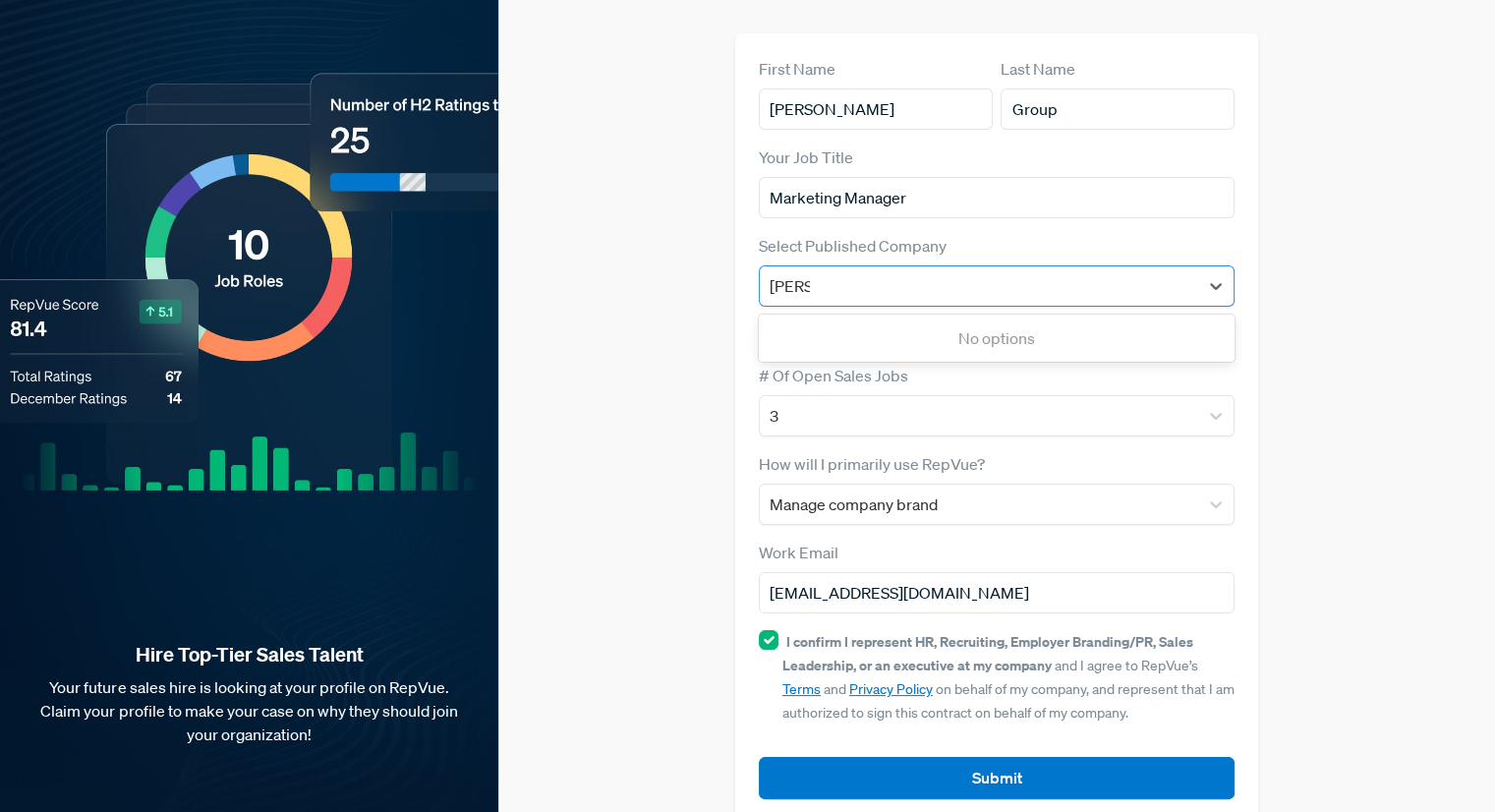
type input "[PERSON_NAME] Group"
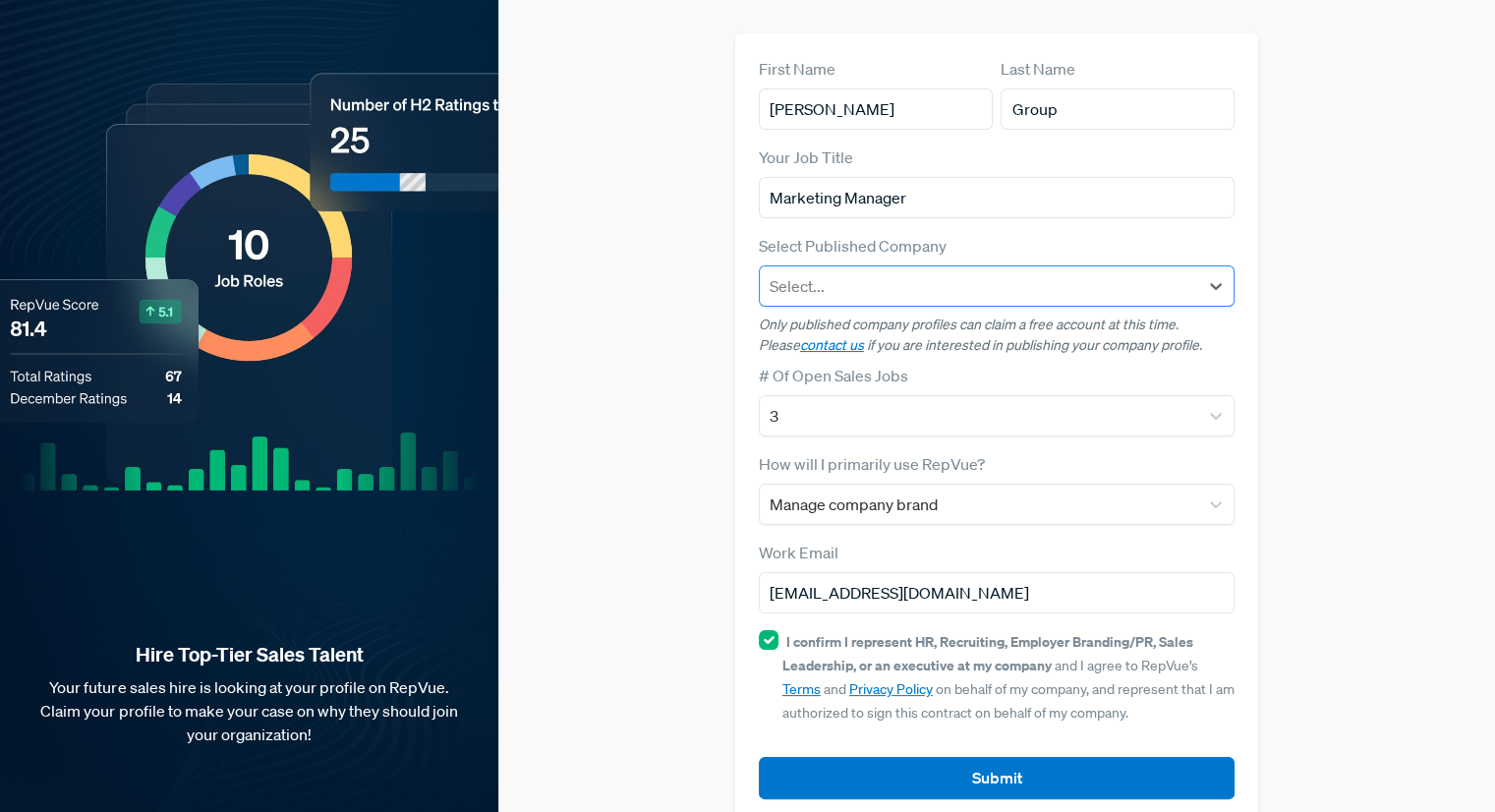
click at [900, 272] on div at bounding box center [979, 286] width 419 height 28
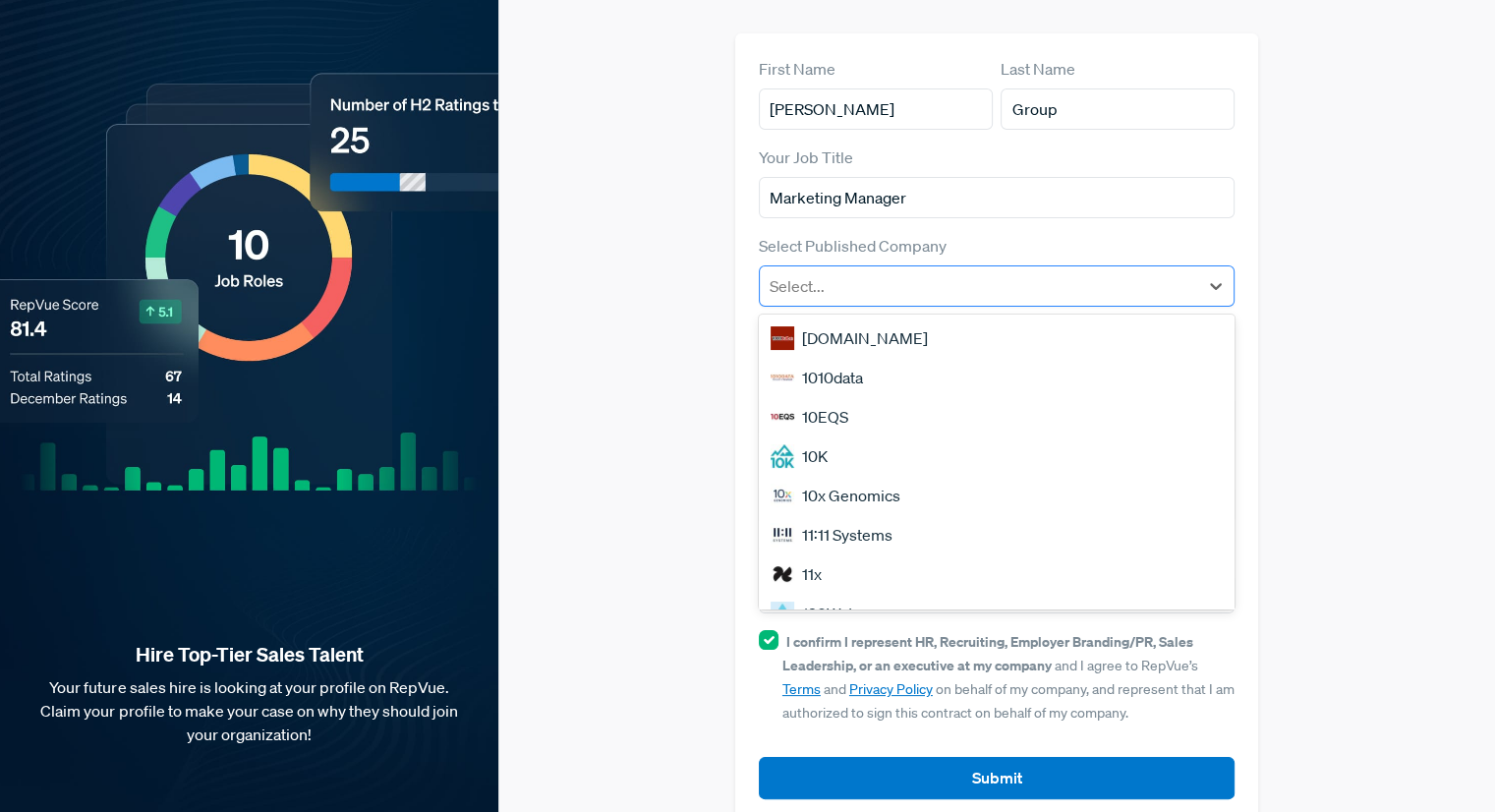
click at [899, 272] on div at bounding box center [979, 286] width 419 height 28
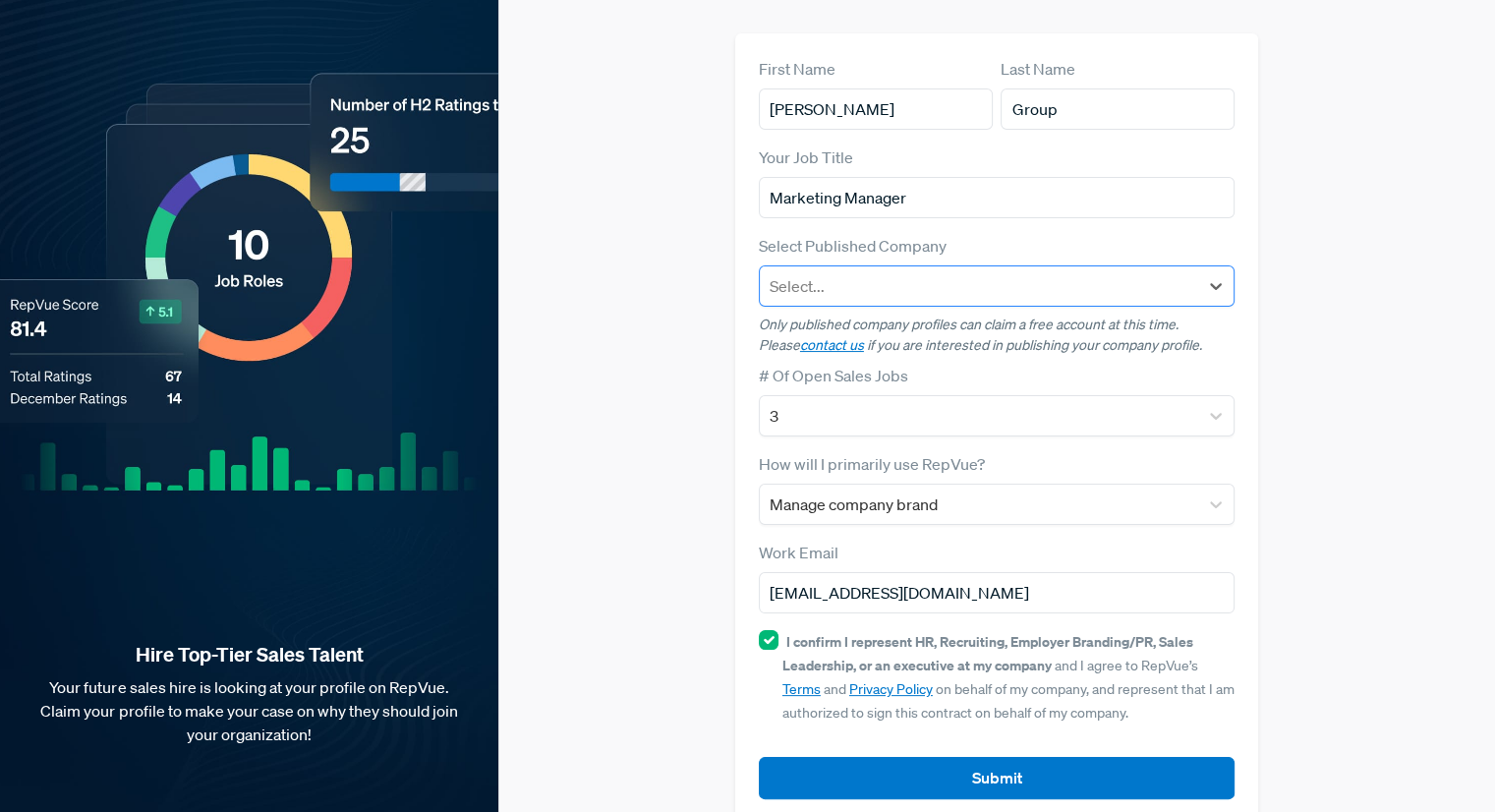
click at [899, 272] on div at bounding box center [979, 286] width 419 height 28
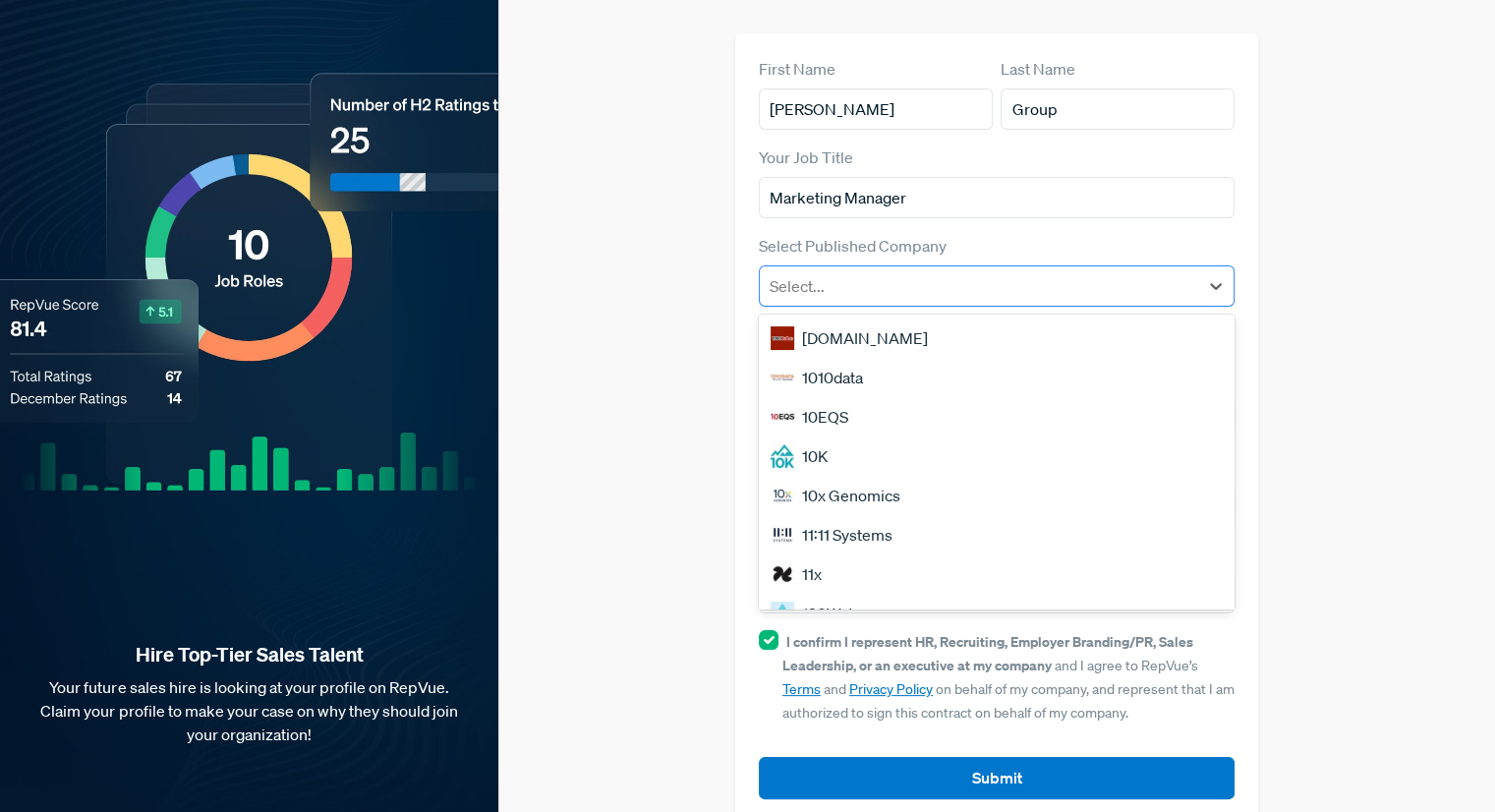
click at [899, 272] on div at bounding box center [979, 286] width 419 height 28
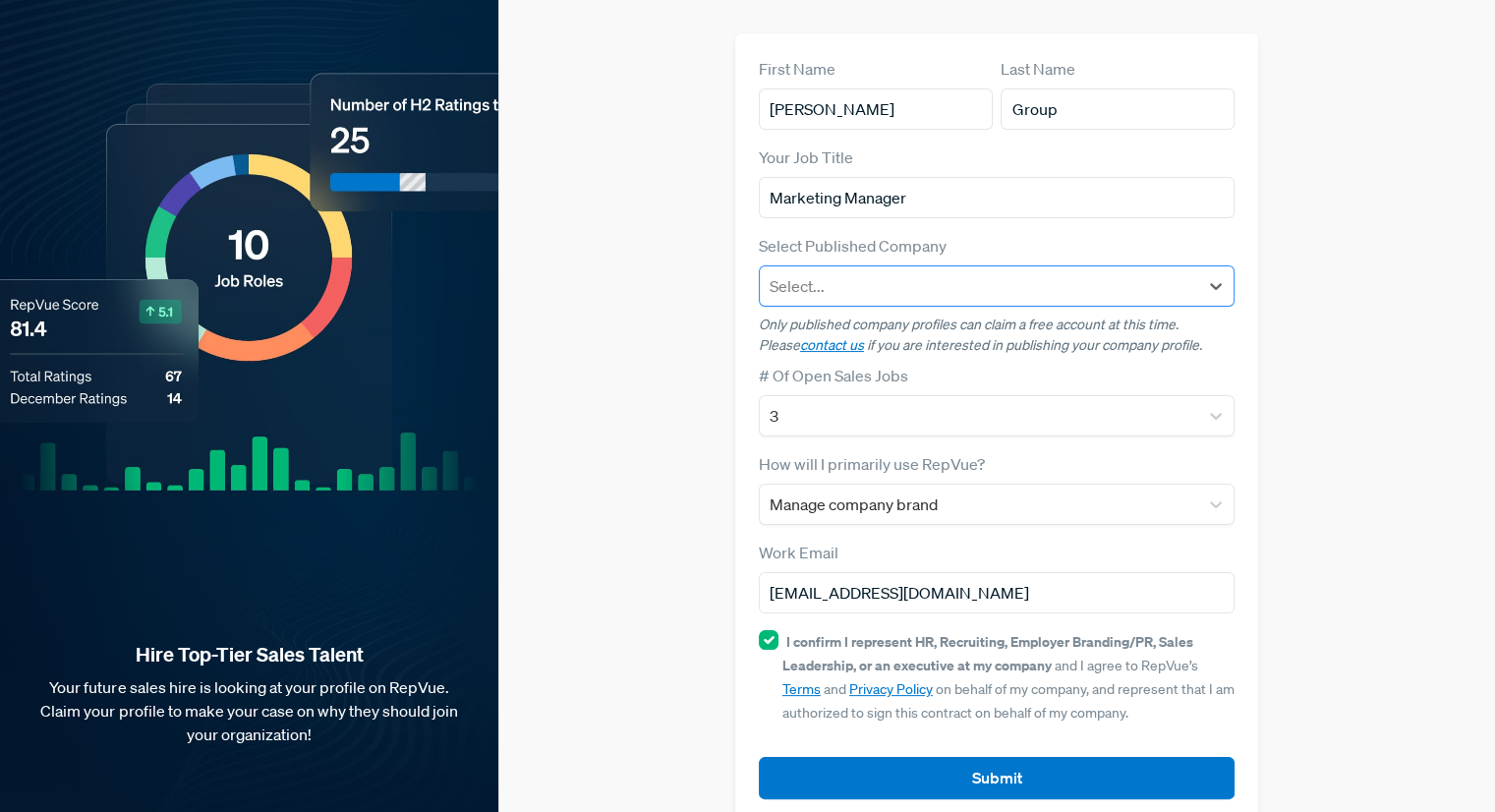
click at [899, 272] on div at bounding box center [979, 286] width 419 height 28
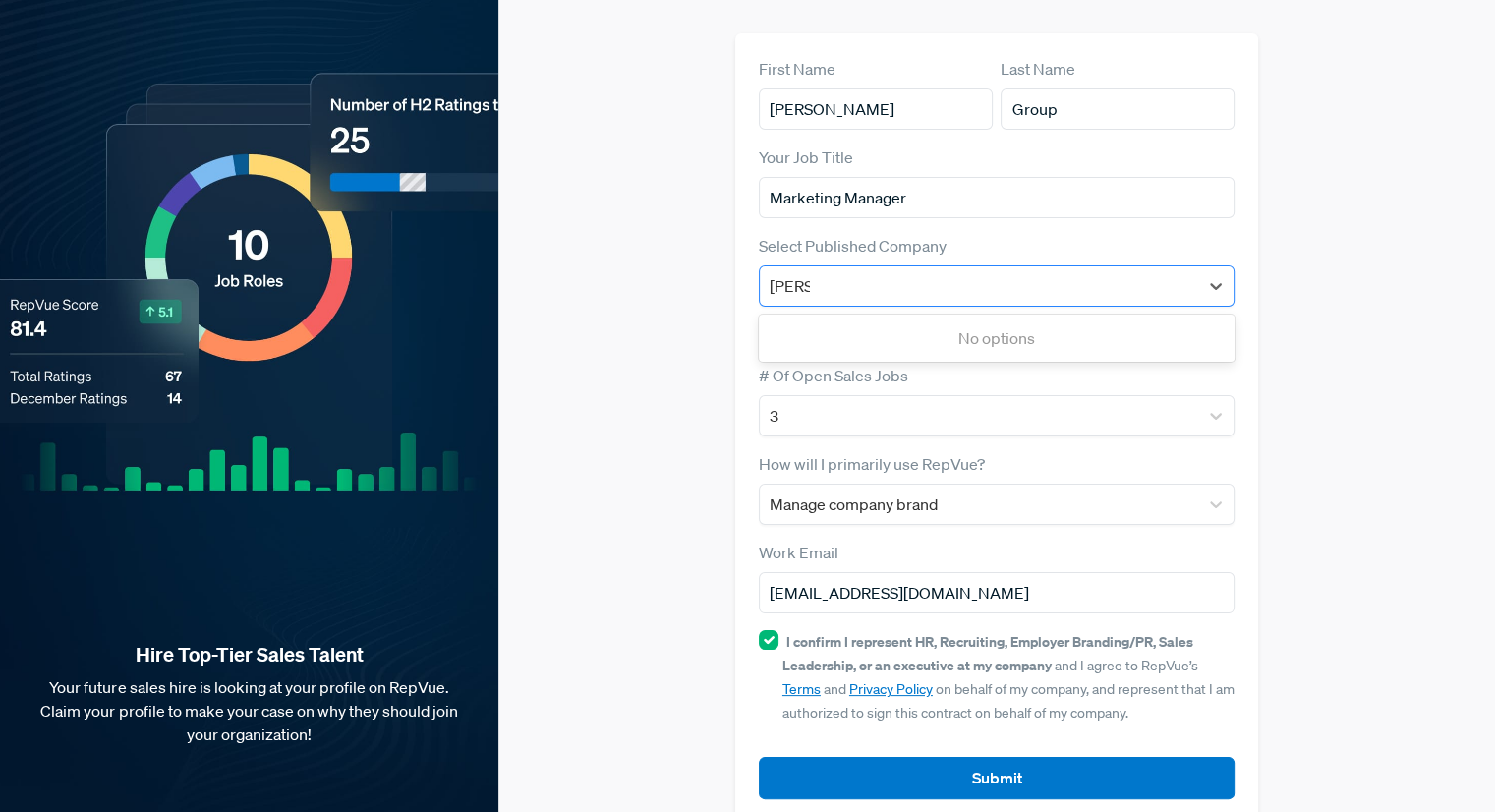
type input "[PERSON_NAME] Group"
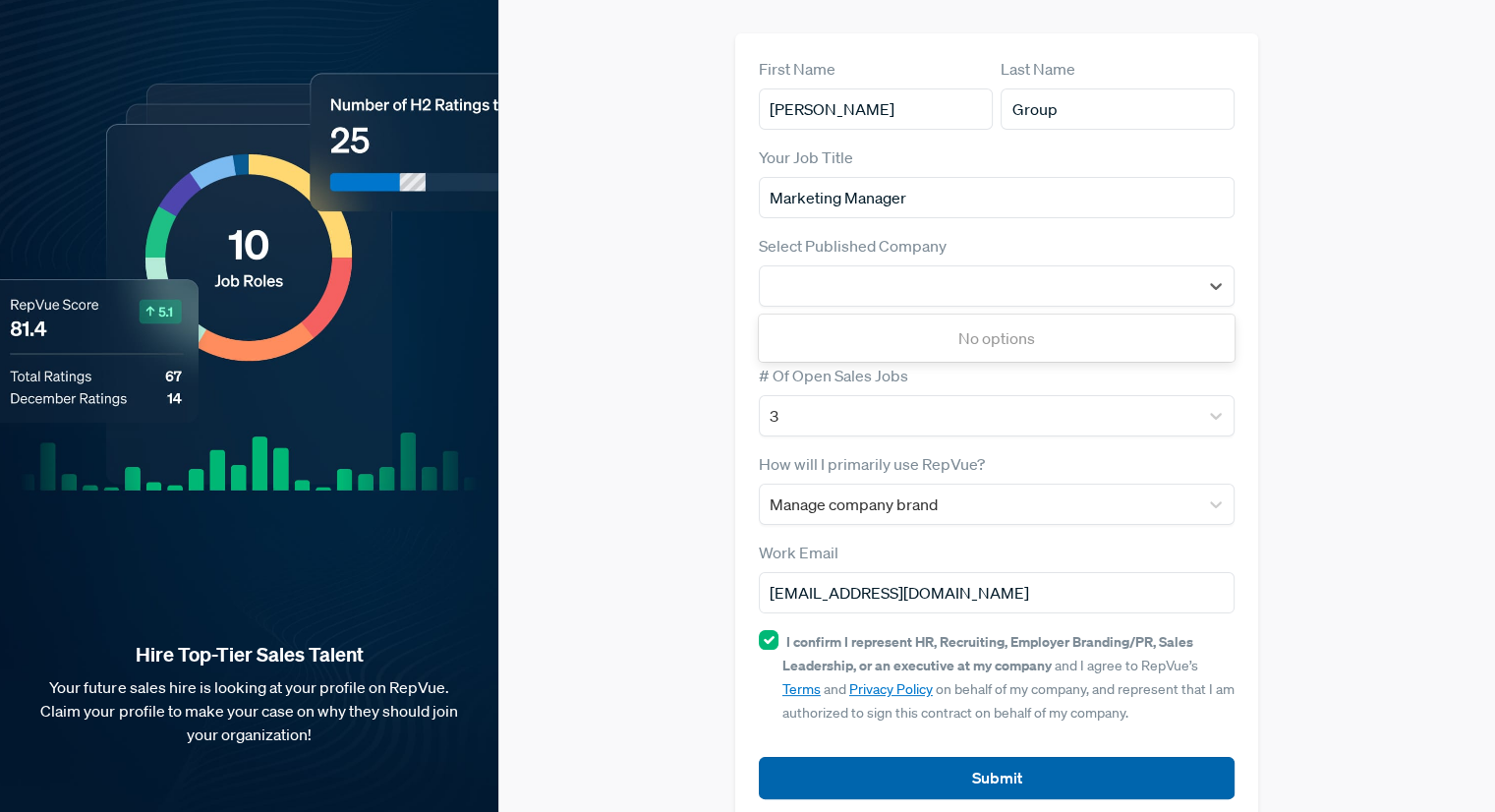
click at [995, 757] on button "Submit" at bounding box center [996, 778] width 476 height 42
